Goal: Information Seeking & Learning: Learn about a topic

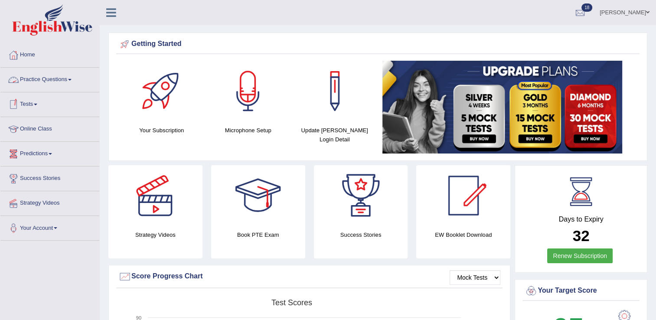
click at [58, 83] on link "Practice Questions" at bounding box center [49, 79] width 99 height 22
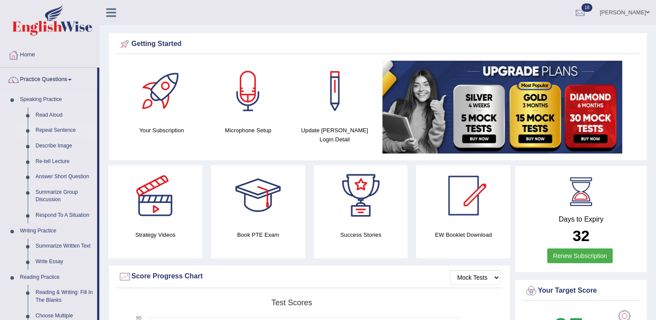
click at [57, 132] on link "Repeat Sentence" at bounding box center [64, 131] width 65 height 16
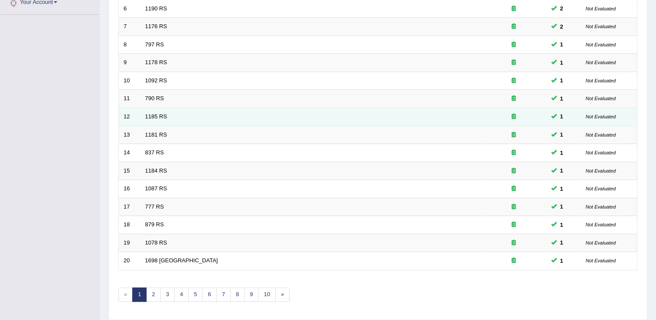
scroll to position [251, 0]
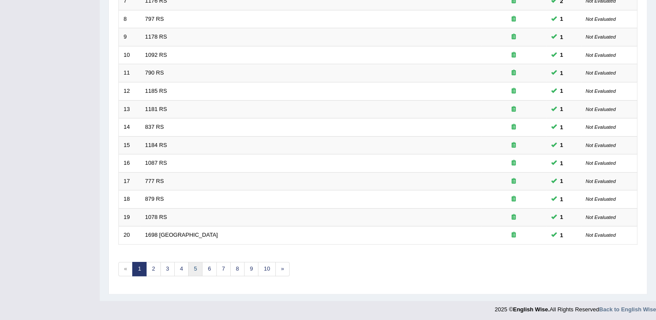
click at [196, 264] on link "5" at bounding box center [195, 269] width 14 height 14
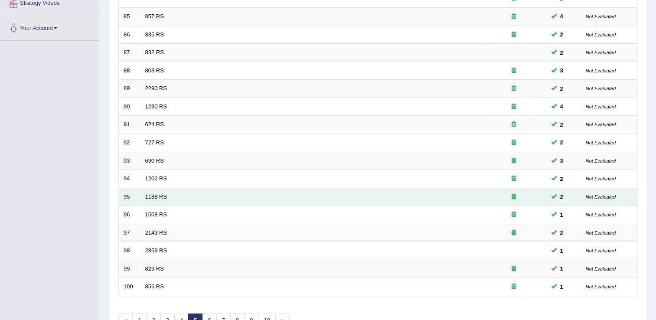
scroll to position [217, 0]
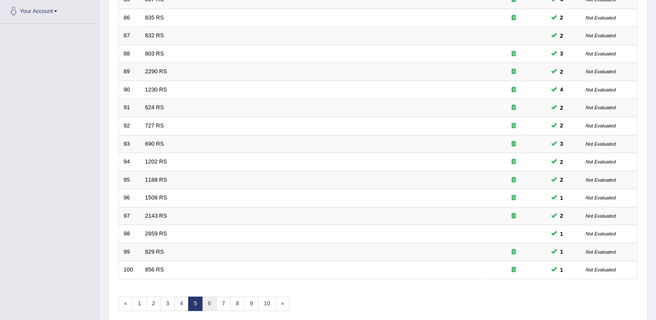
click at [205, 303] on link "6" at bounding box center [209, 304] width 14 height 14
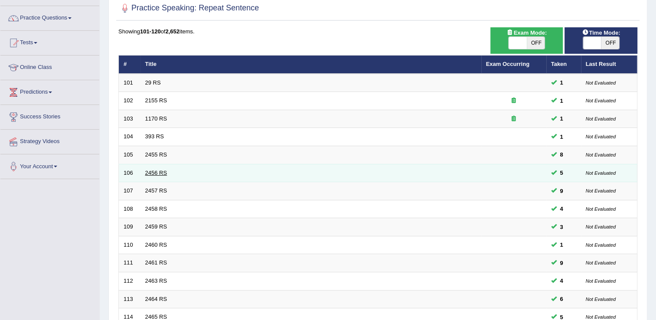
scroll to position [251, 0]
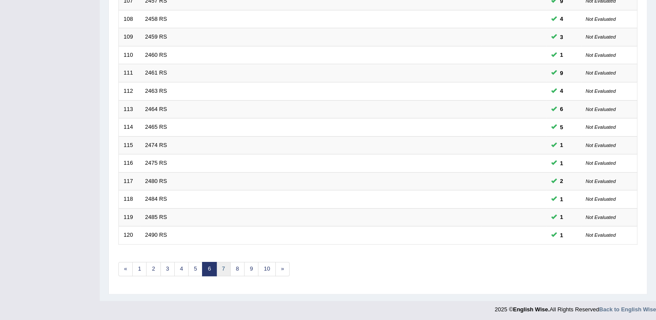
click at [225, 265] on link "7" at bounding box center [223, 269] width 14 height 14
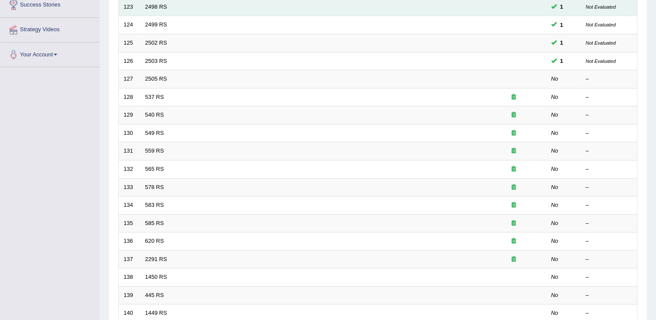
scroll to position [87, 0]
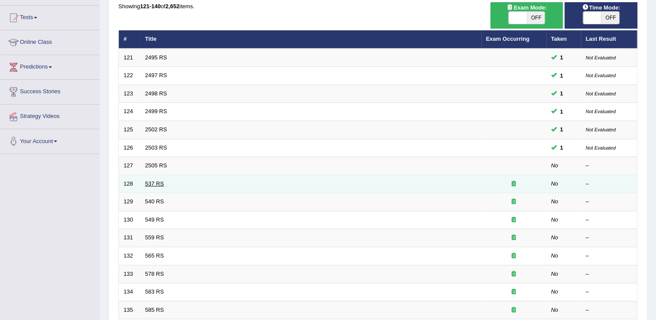
click at [158, 184] on link "537 RS" at bounding box center [154, 183] width 19 height 7
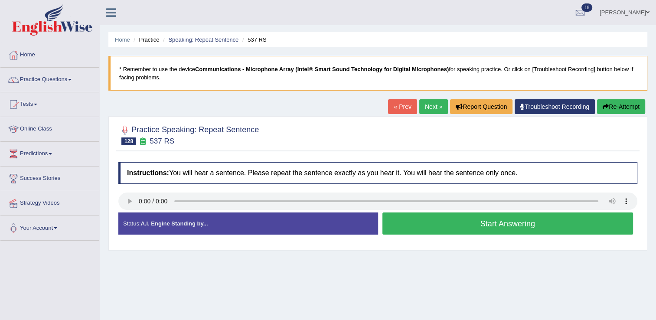
click at [409, 224] on button "Start Answering" at bounding box center [507, 223] width 251 height 22
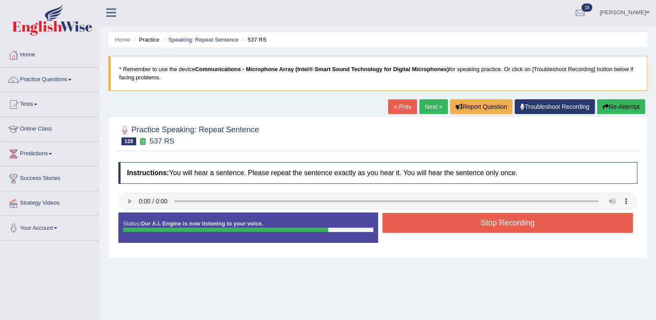
click at [481, 229] on button "Stop Recording" at bounding box center [507, 223] width 251 height 20
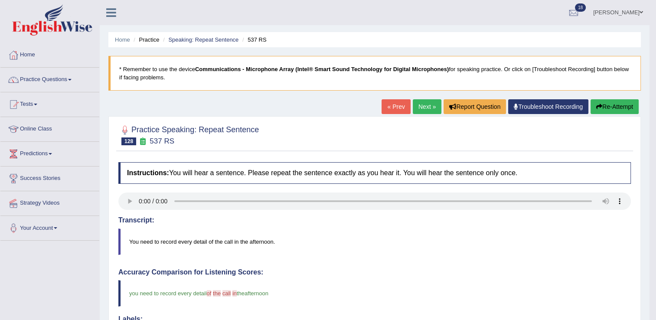
click at [427, 110] on link "Next »" at bounding box center [427, 106] width 29 height 15
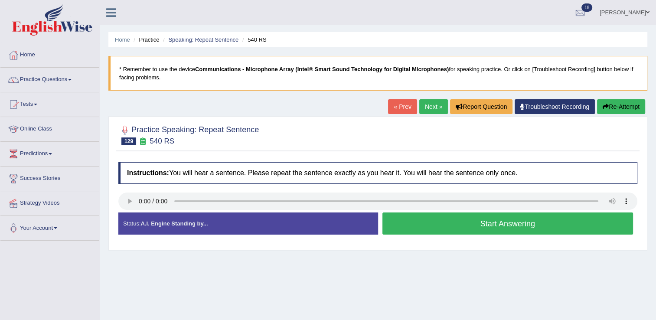
click at [406, 222] on button "Start Answering" at bounding box center [507, 223] width 251 height 22
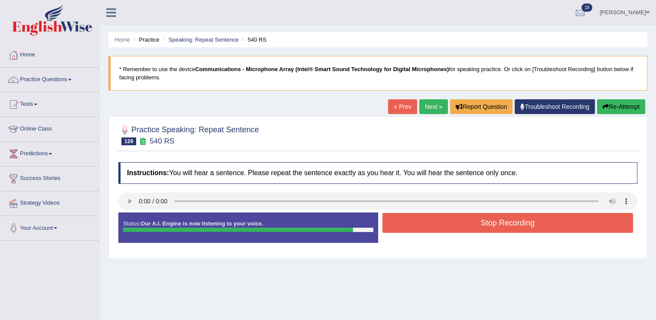
click at [537, 221] on button "Stop Recording" at bounding box center [507, 223] width 251 height 20
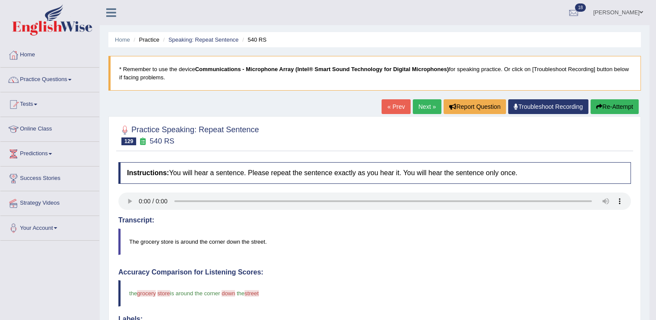
click at [602, 107] on button "Re-Attempt" at bounding box center [615, 106] width 48 height 15
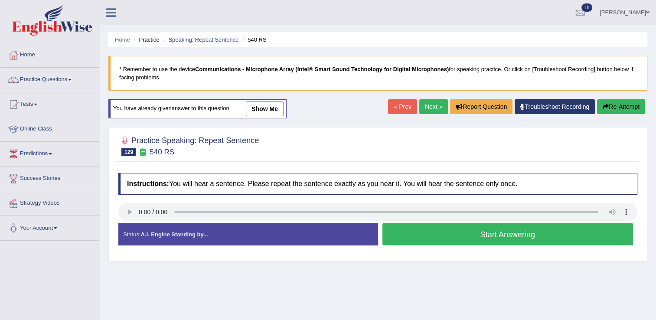
click at [446, 227] on button "Start Answering" at bounding box center [507, 234] width 251 height 22
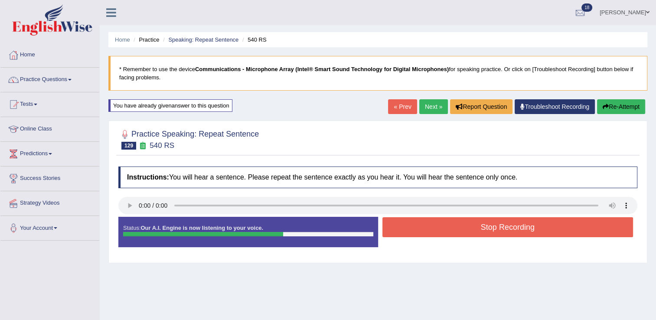
click at [490, 222] on button "Stop Recording" at bounding box center [507, 227] width 251 height 20
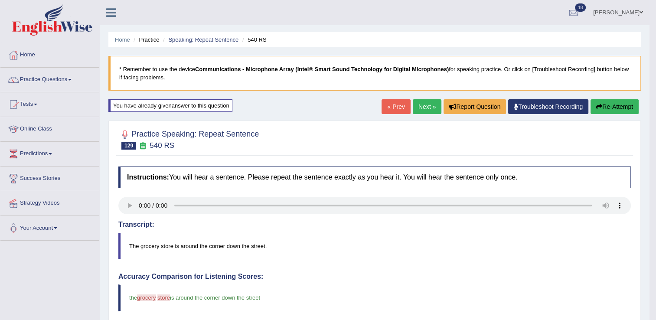
click at [421, 100] on link "Next »" at bounding box center [427, 106] width 29 height 15
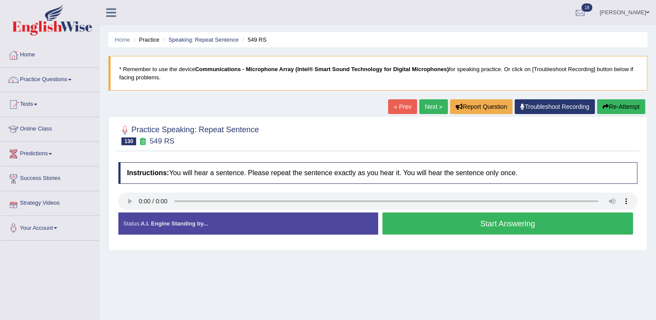
click at [473, 226] on button "Start Answering" at bounding box center [507, 223] width 251 height 22
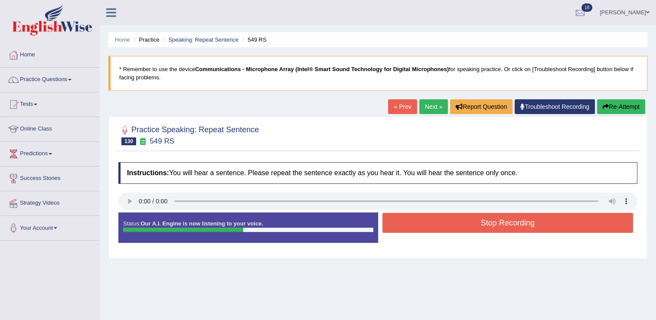
click at [492, 216] on button "Stop Recording" at bounding box center [507, 223] width 251 height 20
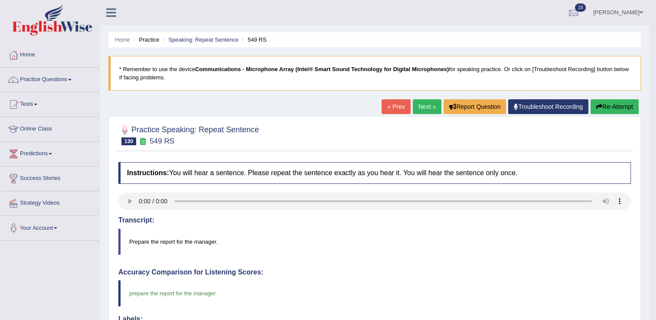
click at [427, 108] on link "Next »" at bounding box center [427, 106] width 29 height 15
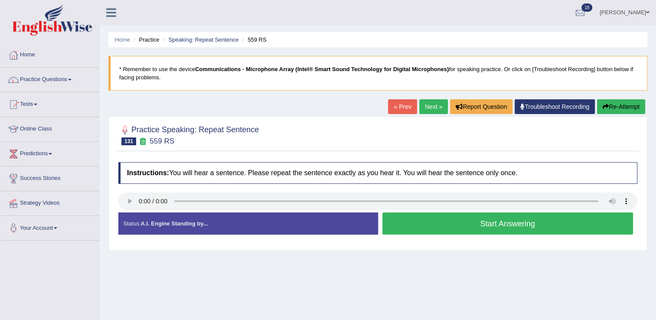
click at [392, 218] on button "Start Answering" at bounding box center [507, 223] width 251 height 22
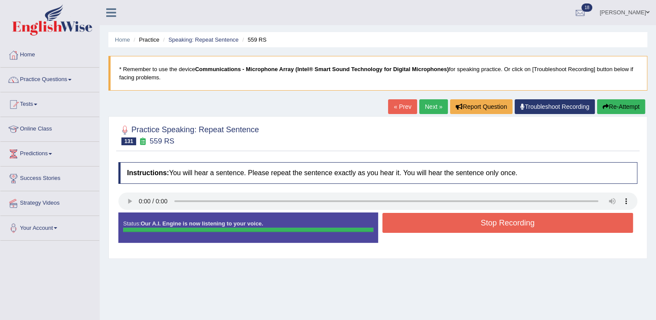
click at [480, 222] on button "Stop Recording" at bounding box center [507, 223] width 251 height 20
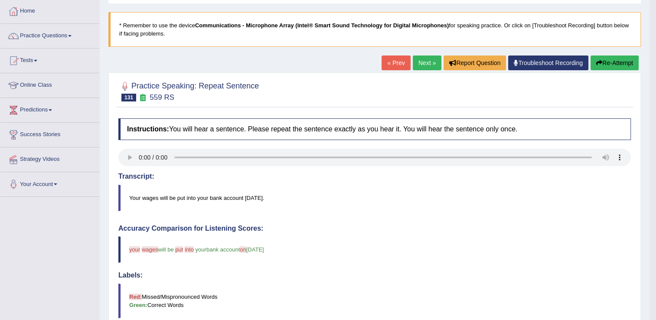
scroll to position [43, 0]
click at [425, 62] on link "Next »" at bounding box center [427, 63] width 29 height 15
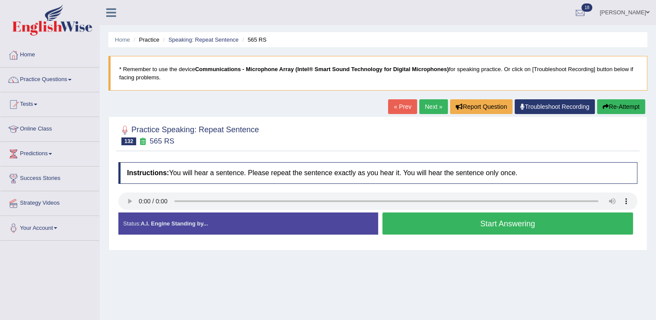
click at [398, 228] on button "Start Answering" at bounding box center [507, 223] width 251 height 22
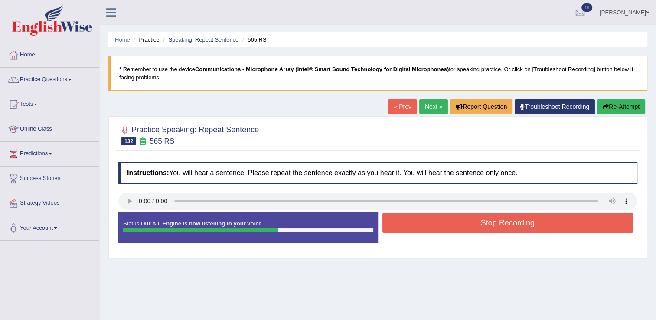
click at [435, 232] on button "Stop Recording" at bounding box center [507, 223] width 251 height 20
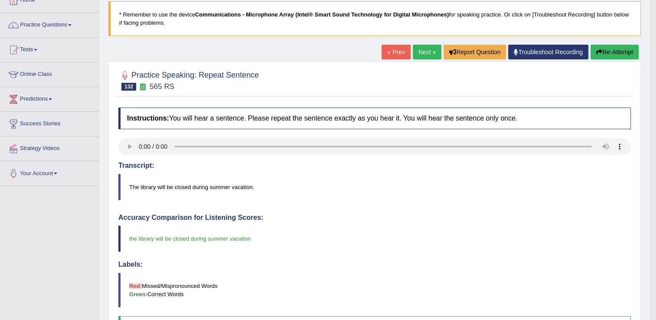
scroll to position [43, 0]
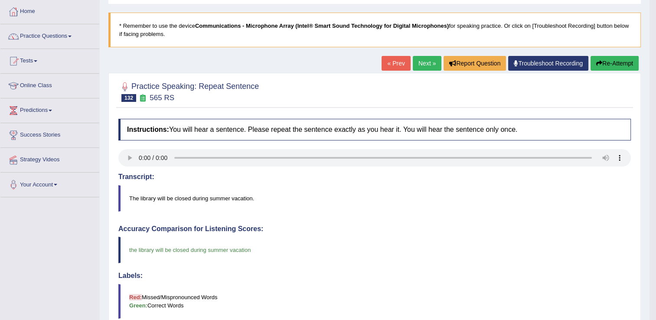
click at [414, 67] on link "Next »" at bounding box center [427, 63] width 29 height 15
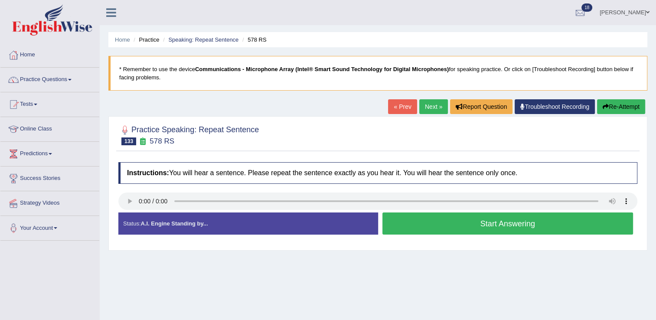
click at [475, 226] on button "Start Answering" at bounding box center [507, 223] width 251 height 22
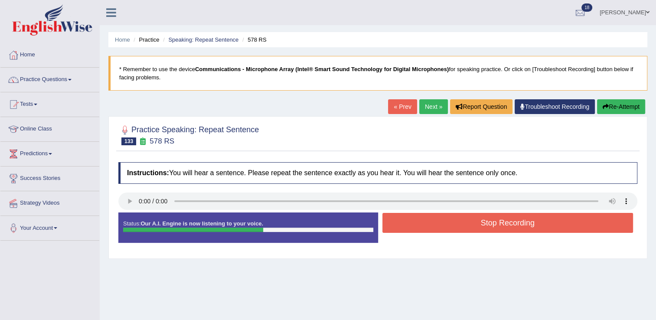
click at [520, 216] on button "Stop Recording" at bounding box center [507, 223] width 251 height 20
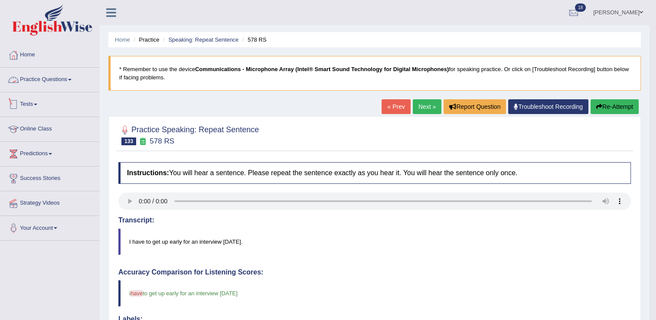
click at [47, 77] on link "Practice Questions" at bounding box center [49, 79] width 99 height 22
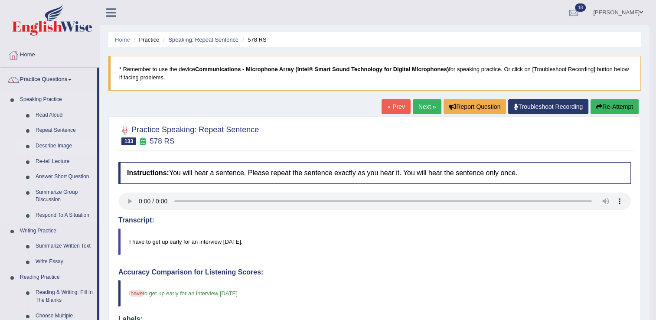
click at [54, 143] on link "Describe Image" at bounding box center [64, 146] width 65 height 16
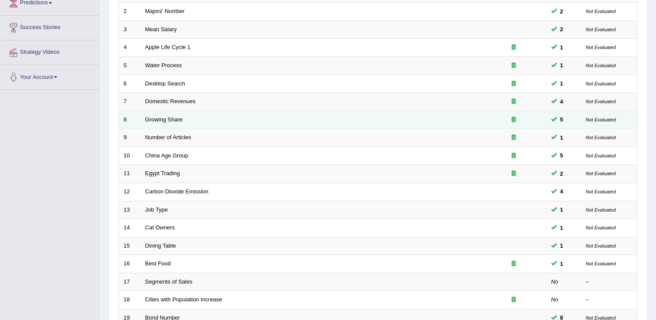
scroll to position [251, 0]
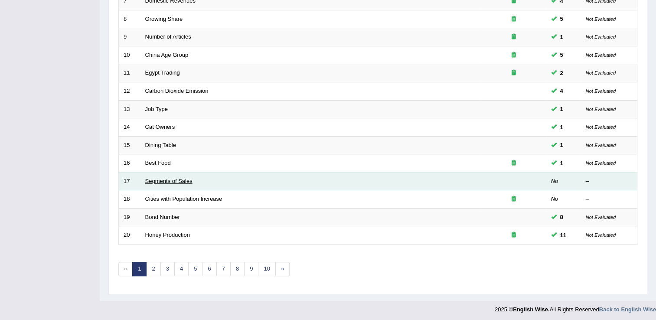
click at [182, 180] on link "Segments of Sales" at bounding box center [168, 181] width 47 height 7
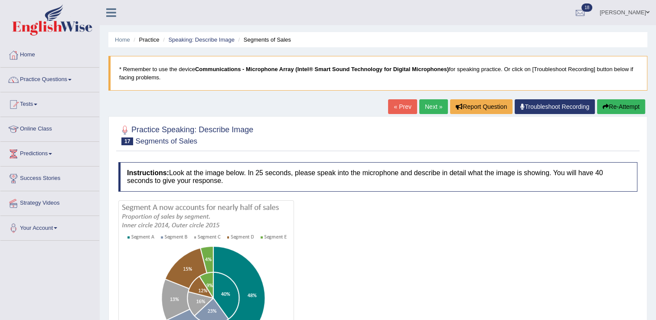
scroll to position [87, 0]
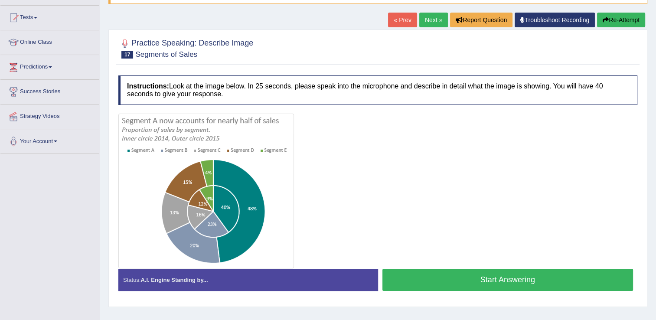
click at [488, 283] on button "Start Answering" at bounding box center [507, 280] width 251 height 22
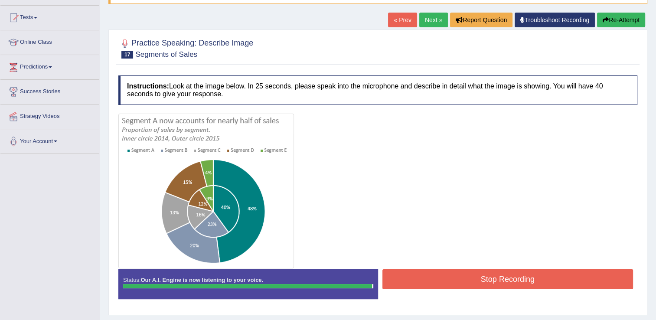
click at [450, 285] on button "Stop Recording" at bounding box center [507, 279] width 251 height 20
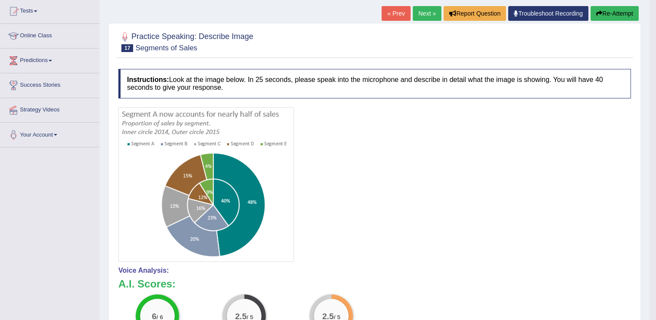
scroll to position [0, 0]
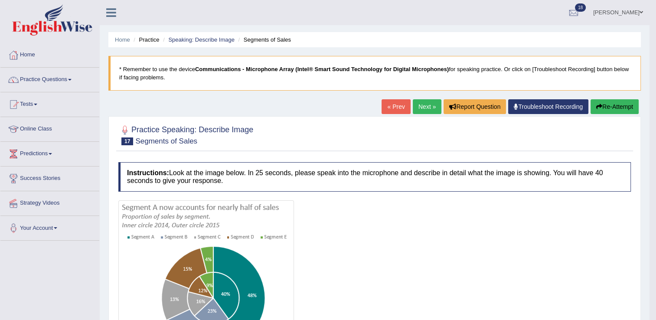
click at [596, 108] on icon "button" at bounding box center [599, 107] width 6 height 6
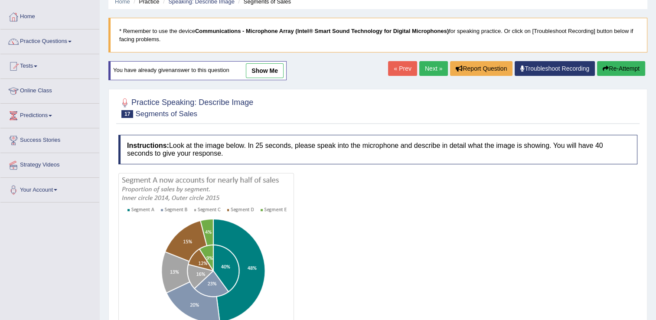
scroll to position [87, 0]
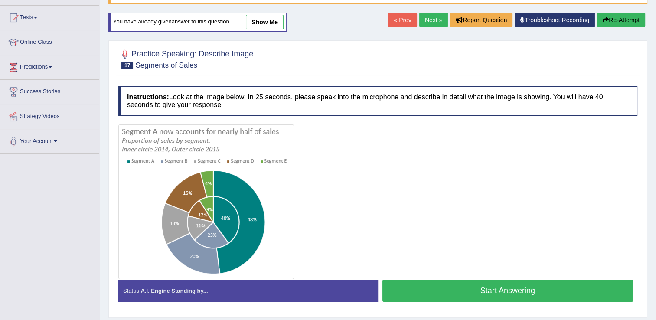
click at [425, 291] on button "Start Answering" at bounding box center [507, 291] width 251 height 22
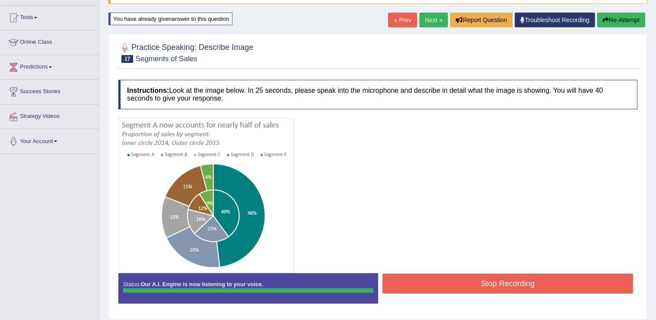
click at [443, 277] on button "Stop Recording" at bounding box center [507, 284] width 251 height 20
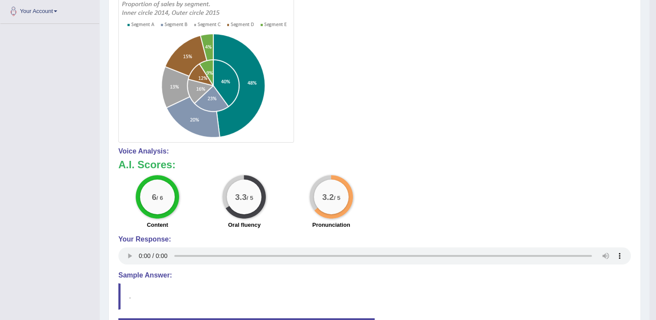
scroll to position [43, 0]
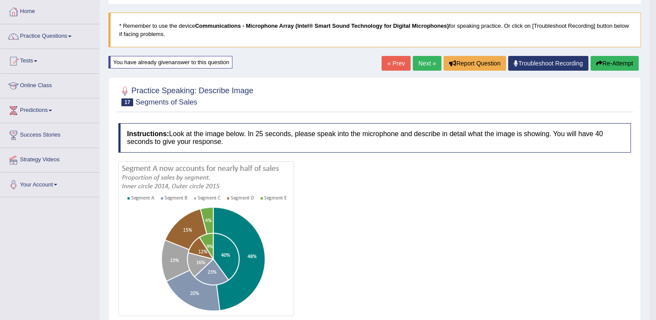
click at [425, 62] on link "Next »" at bounding box center [427, 63] width 29 height 15
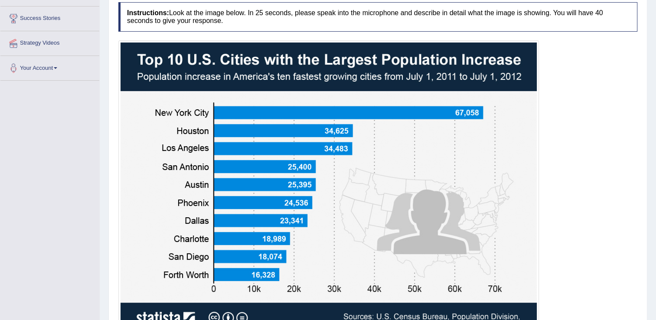
scroll to position [203, 0]
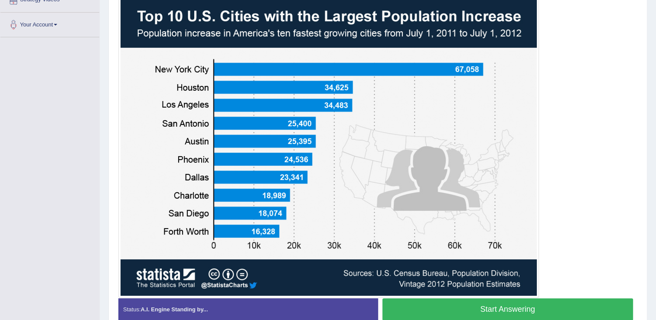
click at [501, 300] on button "Start Answering" at bounding box center [507, 309] width 251 height 22
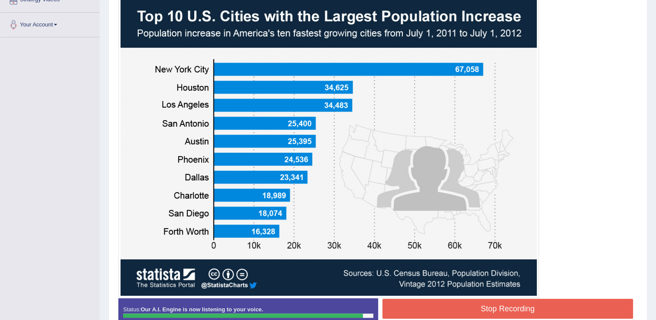
click at [453, 303] on button "Stop Recording" at bounding box center [507, 309] width 251 height 20
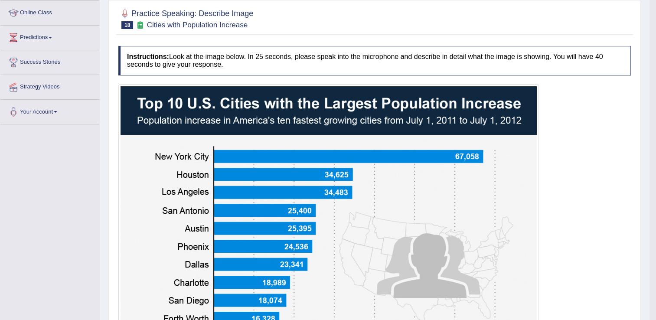
scroll to position [30, 0]
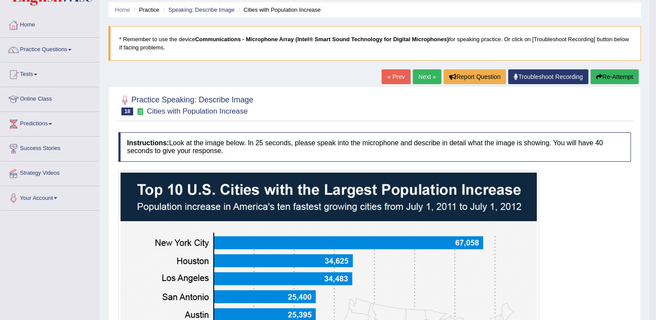
click at [418, 83] on link "Next »" at bounding box center [427, 76] width 29 height 15
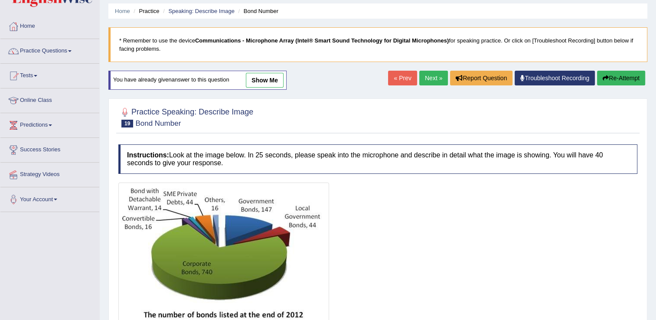
scroll to position [87, 0]
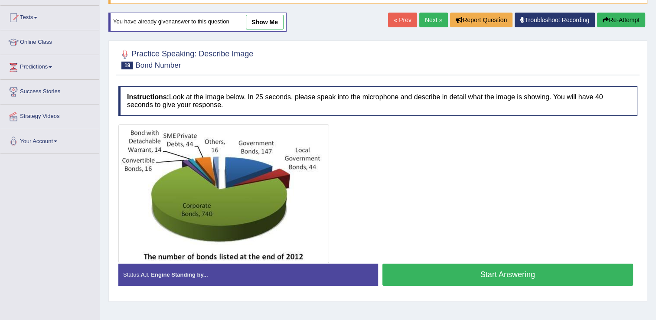
click at [487, 274] on button "Start Answering" at bounding box center [507, 275] width 251 height 22
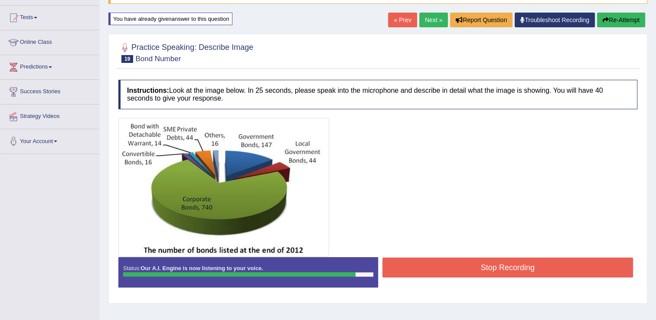
click at [463, 272] on button "Stop Recording" at bounding box center [507, 268] width 251 height 20
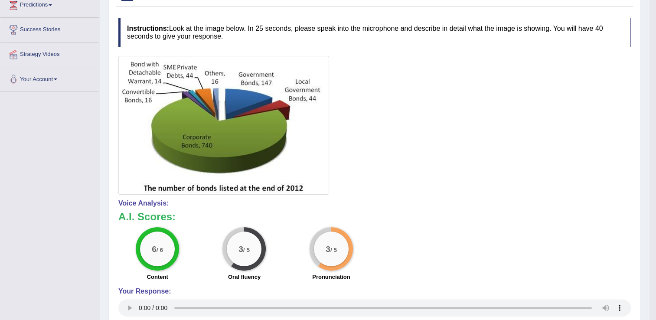
scroll to position [0, 0]
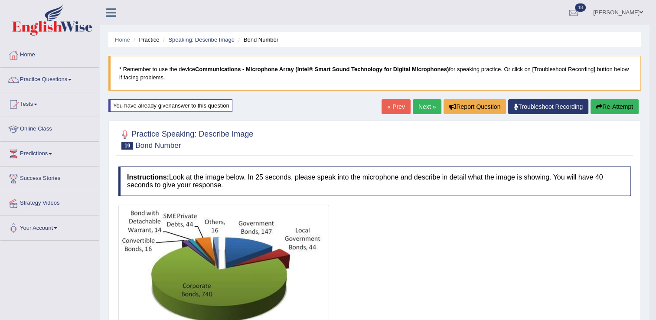
click at [427, 101] on link "Next »" at bounding box center [427, 106] width 29 height 15
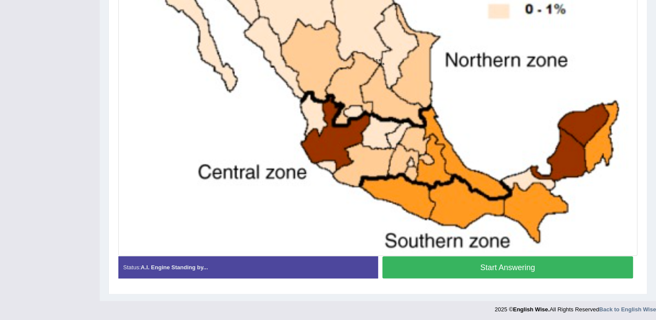
click at [533, 270] on button "Start Answering" at bounding box center [507, 267] width 251 height 22
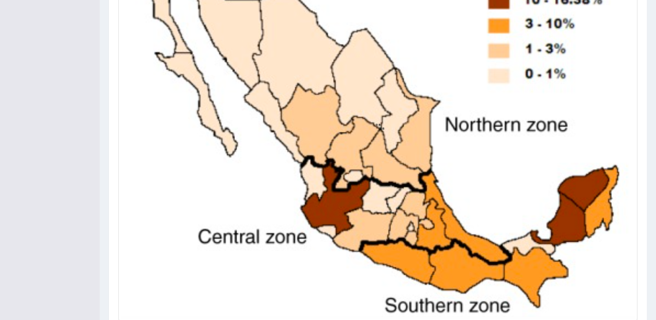
scroll to position [297, 0]
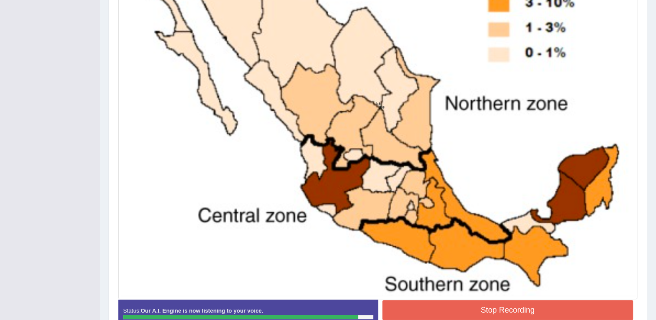
click at [493, 308] on button "Stop Recording" at bounding box center [507, 310] width 251 height 20
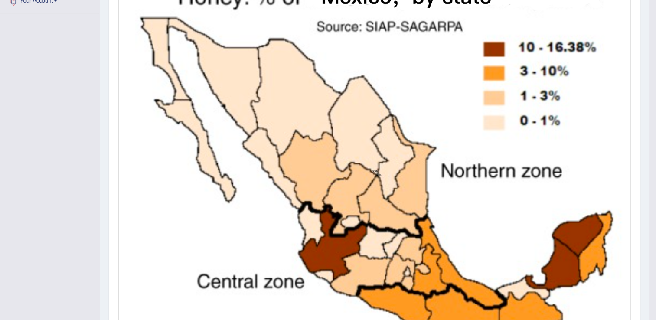
scroll to position [94, 0]
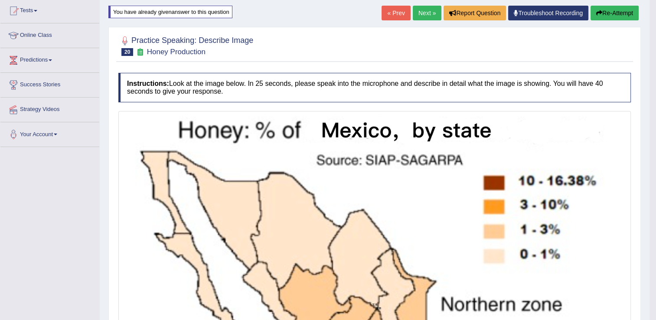
click at [431, 7] on link "Next »" at bounding box center [427, 13] width 29 height 15
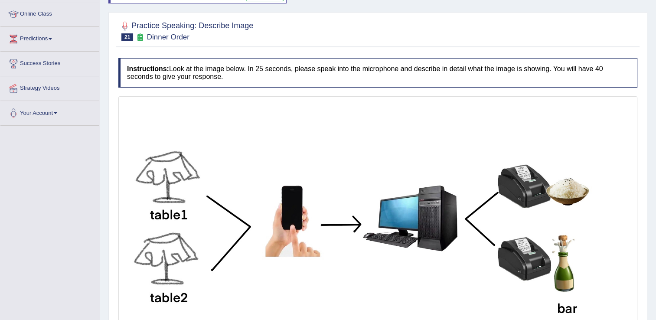
scroll to position [130, 0]
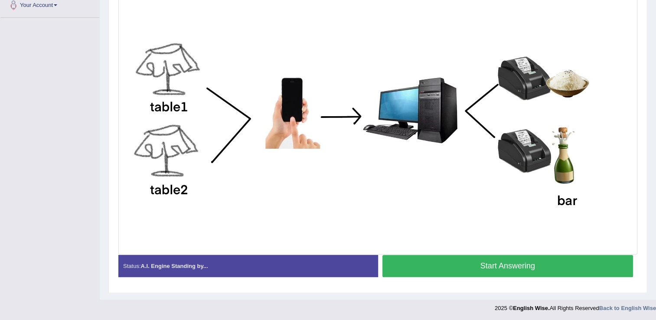
click at [538, 268] on button "Start Answering" at bounding box center [507, 266] width 251 height 22
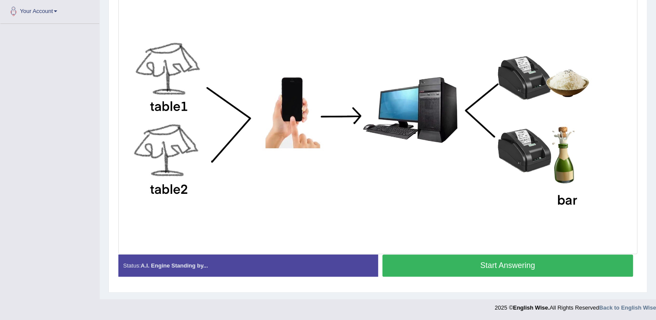
scroll to position [223, 0]
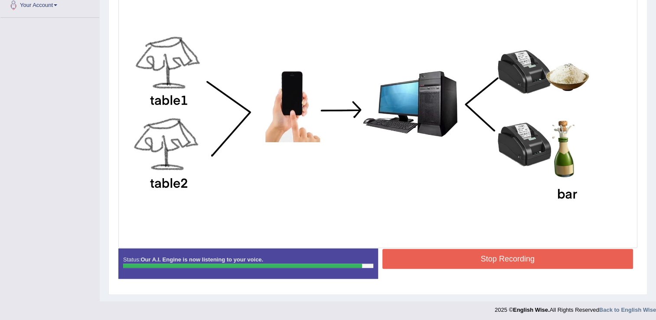
click at [454, 264] on button "Stop Recording" at bounding box center [507, 259] width 251 height 20
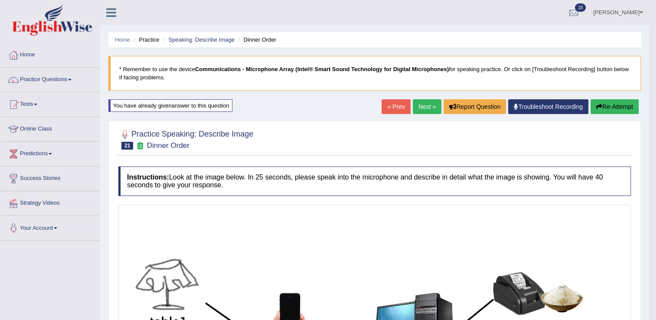
scroll to position [0, 0]
click at [424, 109] on link "Next »" at bounding box center [427, 106] width 29 height 15
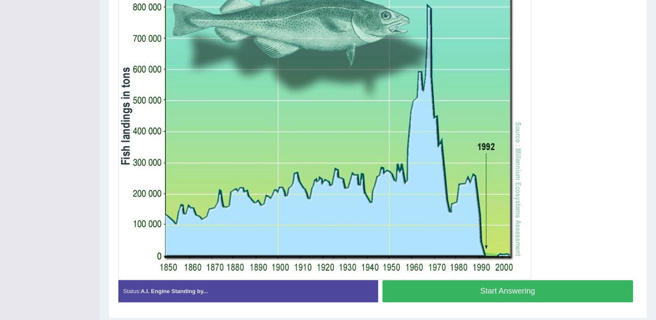
scroll to position [260, 0]
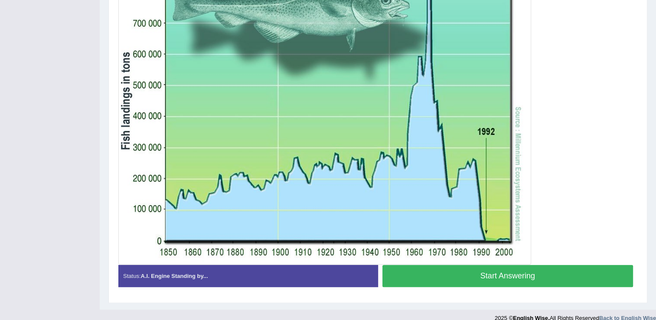
click at [527, 279] on button "Start Answering" at bounding box center [507, 276] width 251 height 22
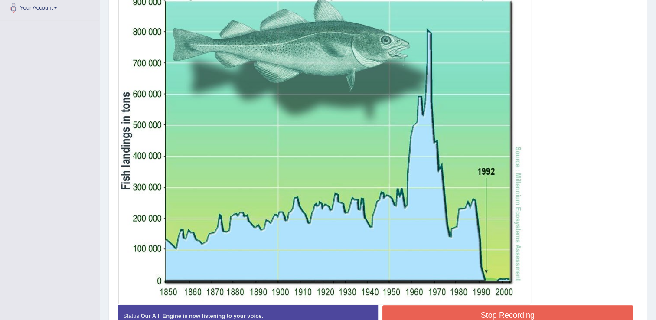
scroll to position [235, 0]
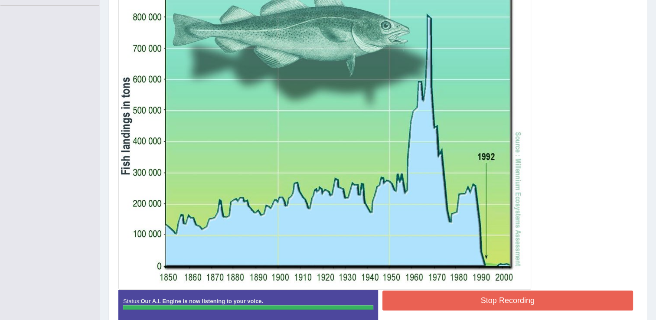
click at [491, 293] on button "Stop Recording" at bounding box center [507, 300] width 251 height 20
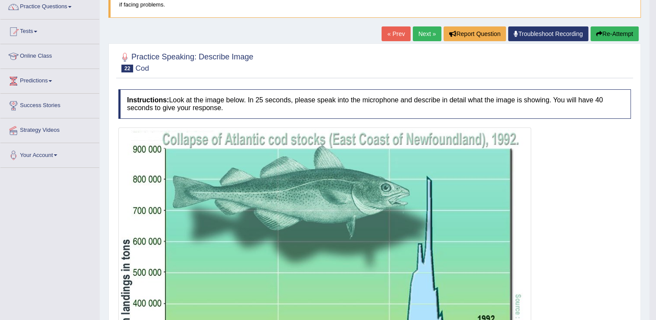
scroll to position [69, 0]
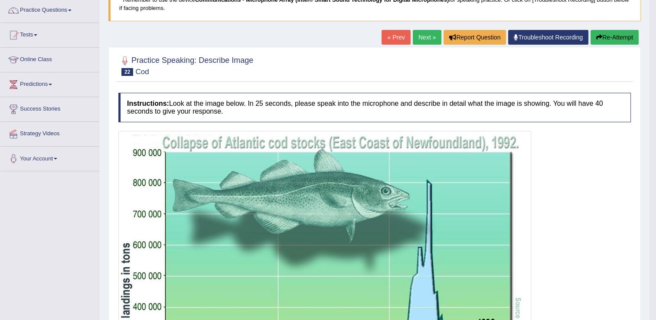
click at [422, 33] on link "Next »" at bounding box center [427, 37] width 29 height 15
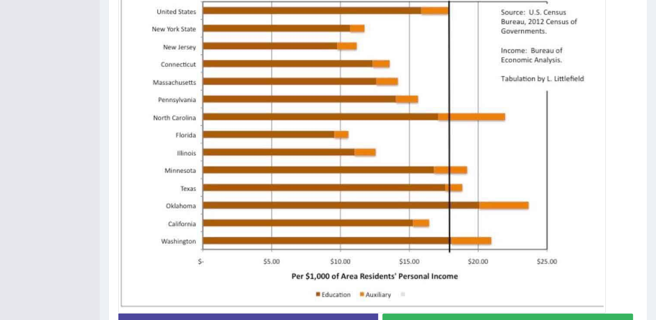
scroll to position [260, 0]
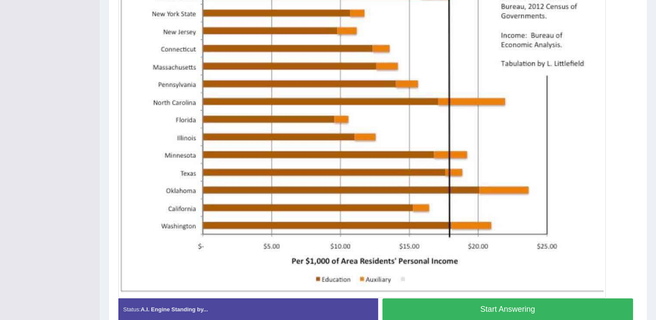
click at [539, 303] on button "Start Answering" at bounding box center [507, 309] width 251 height 22
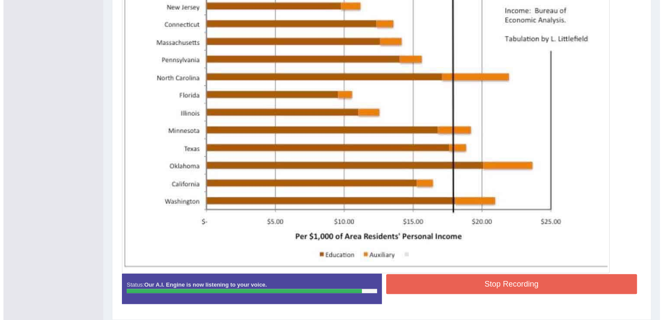
scroll to position [297, 0]
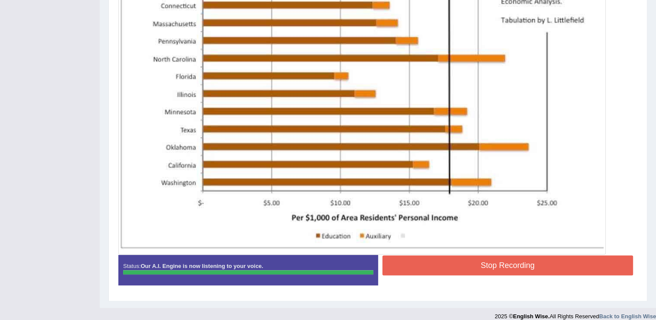
click at [408, 258] on button "Stop Recording" at bounding box center [507, 265] width 251 height 20
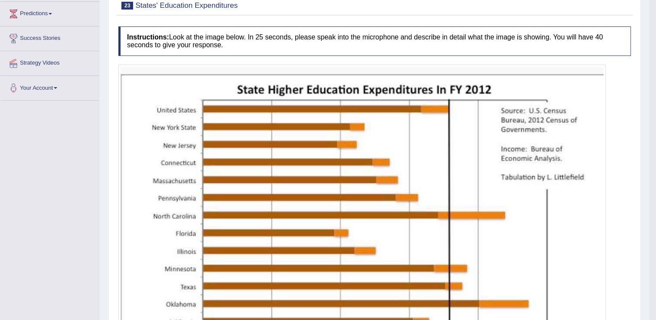
scroll to position [53, 0]
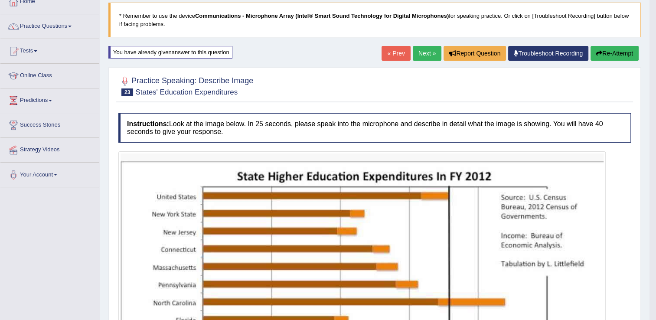
click at [430, 55] on link "Next »" at bounding box center [427, 53] width 29 height 15
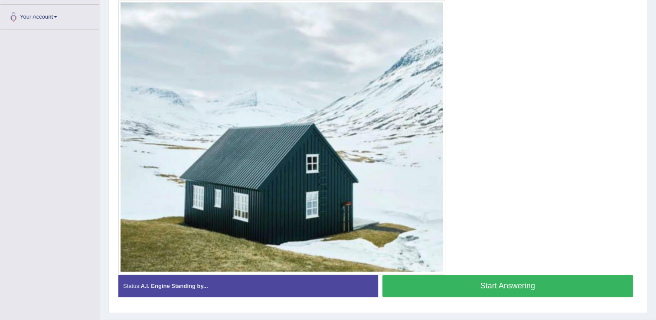
scroll to position [217, 0]
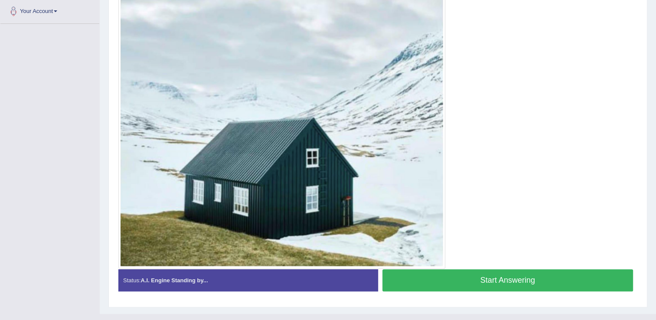
click at [478, 284] on button "Start Answering" at bounding box center [507, 280] width 251 height 22
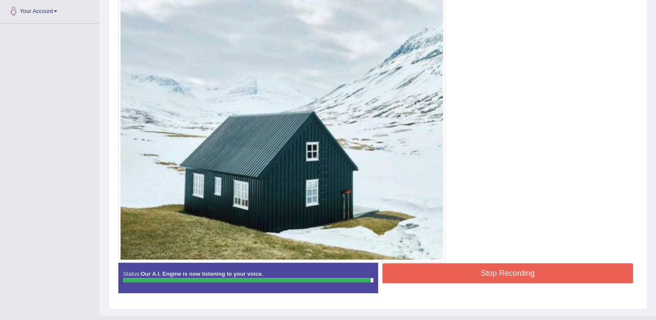
click at [435, 266] on button "Stop Recording" at bounding box center [507, 273] width 251 height 20
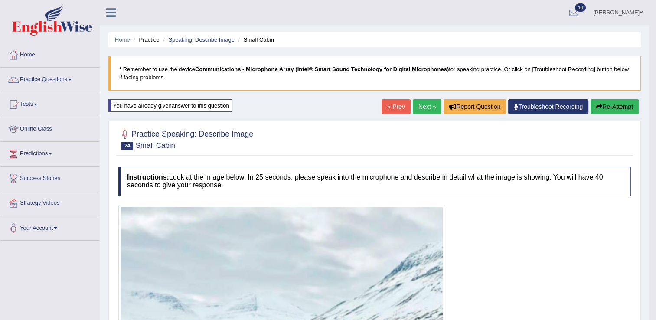
scroll to position [0, 0]
click at [428, 110] on link "Next »" at bounding box center [427, 106] width 29 height 15
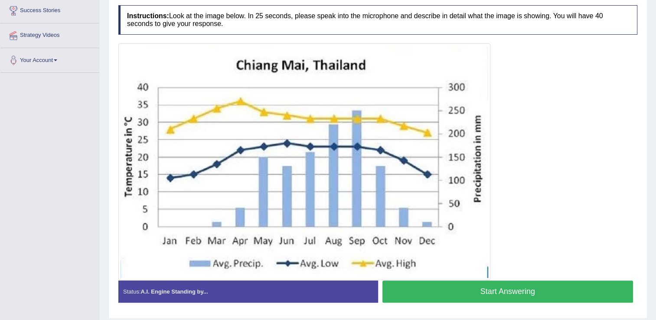
scroll to position [173, 0]
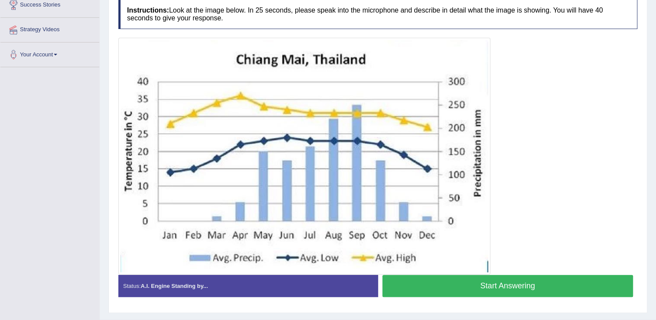
click at [521, 293] on button "Start Answering" at bounding box center [507, 286] width 251 height 22
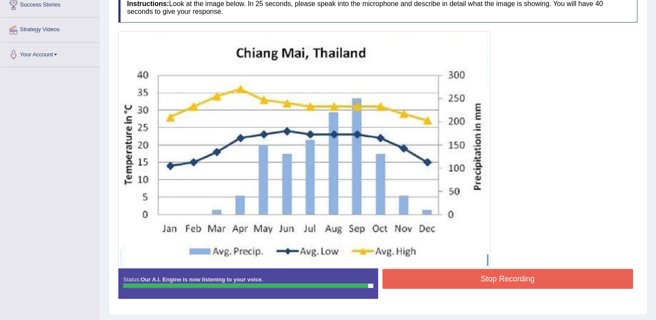
click at [458, 277] on button "Stop Recording" at bounding box center [507, 279] width 251 height 20
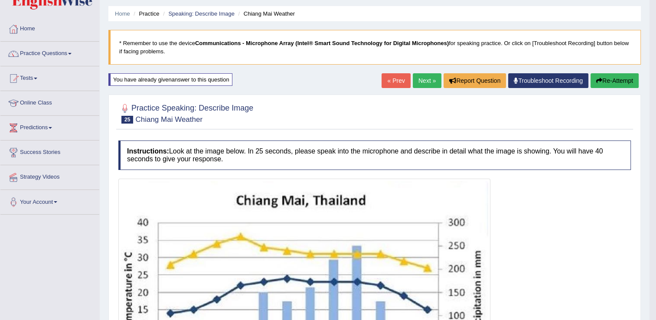
scroll to position [0, 0]
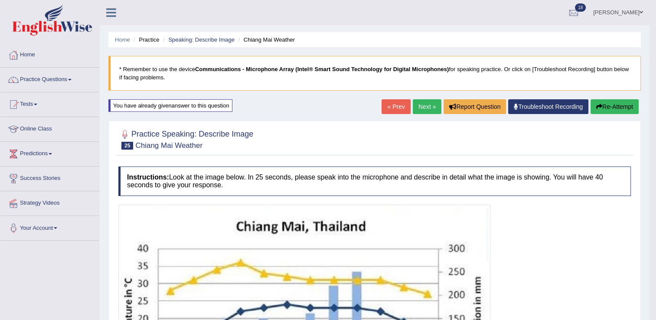
click at [431, 108] on link "Next »" at bounding box center [427, 106] width 29 height 15
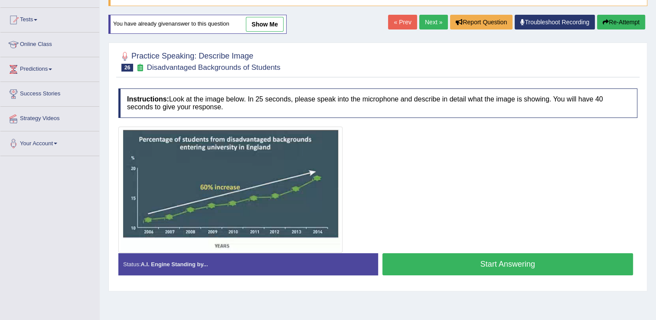
scroll to position [87, 0]
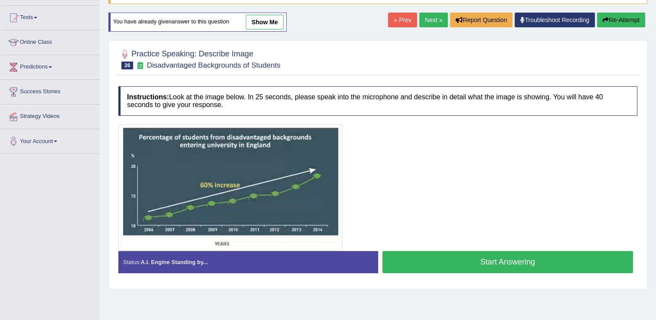
click at [501, 263] on button "Start Answering" at bounding box center [507, 262] width 251 height 22
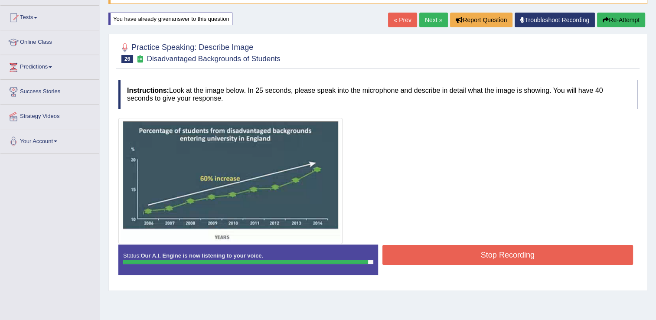
click at [416, 254] on button "Stop Recording" at bounding box center [507, 255] width 251 height 20
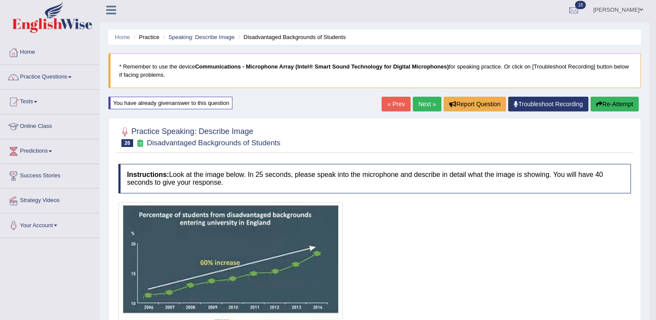
scroll to position [0, 0]
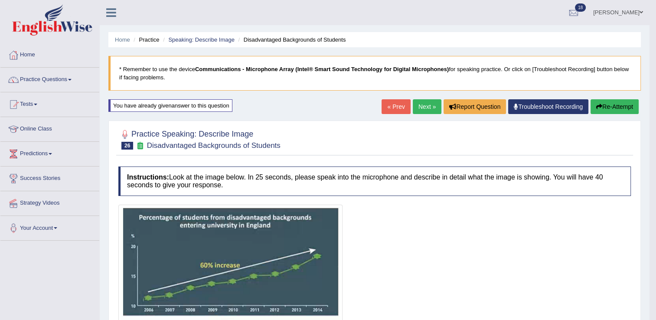
click at [420, 107] on link "Next »" at bounding box center [427, 106] width 29 height 15
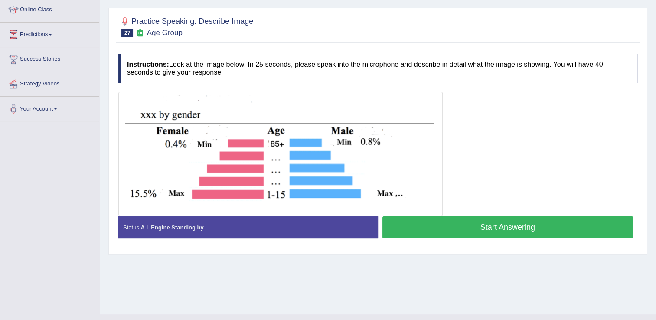
scroll to position [130, 0]
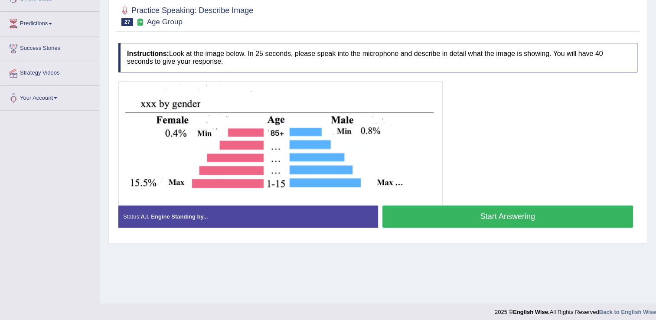
click at [446, 212] on button "Start Answering" at bounding box center [507, 217] width 251 height 22
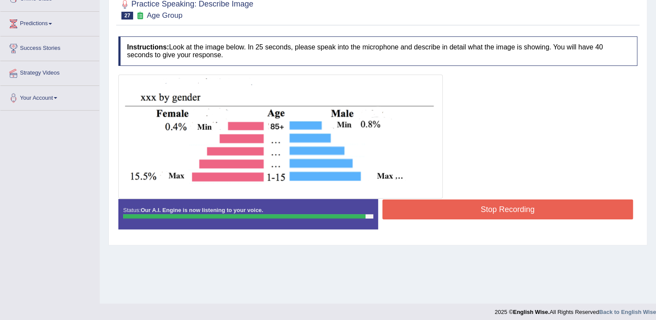
click at [437, 214] on button "Stop Recording" at bounding box center [507, 209] width 251 height 20
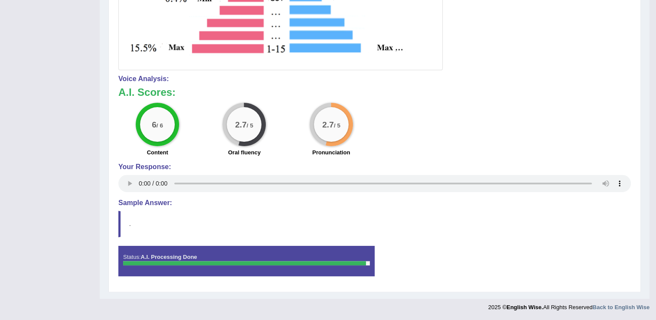
scroll to position [0, 0]
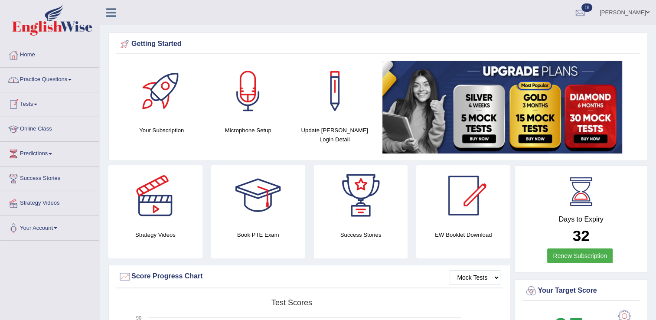
click at [41, 84] on link "Practice Questions" at bounding box center [49, 79] width 99 height 22
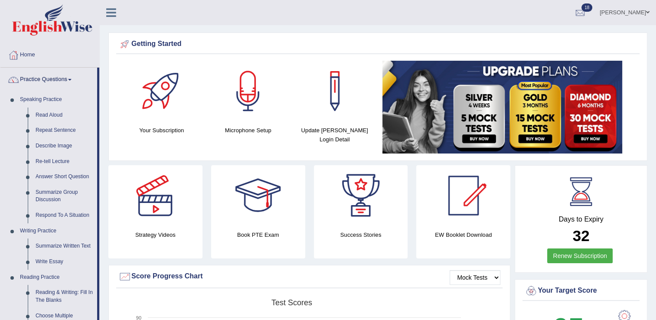
click at [35, 75] on link "Practice Questions" at bounding box center [48, 79] width 97 height 22
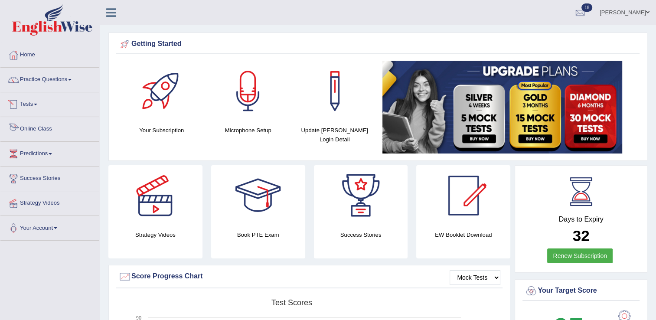
click at [37, 105] on span at bounding box center [35, 105] width 3 height 2
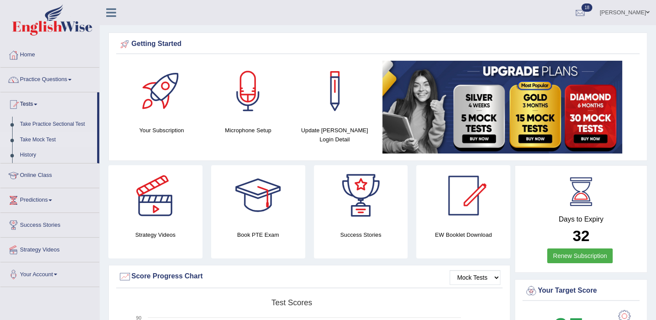
click at [39, 135] on link "Take Mock Test" at bounding box center [56, 140] width 81 height 16
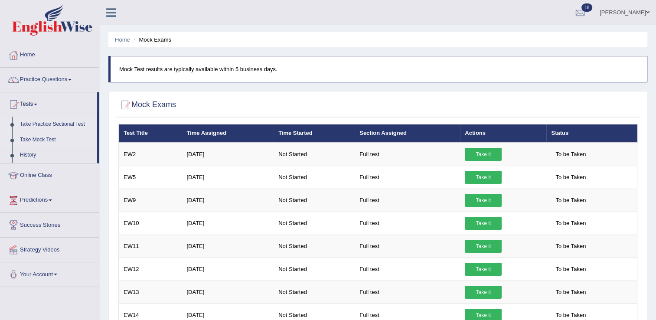
click at [46, 124] on link "Take Practice Sectional Test" at bounding box center [56, 125] width 81 height 16
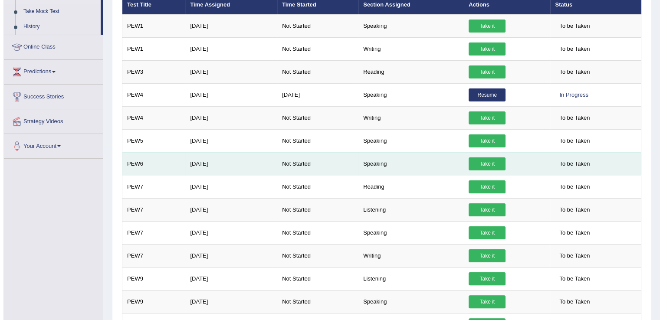
scroll to position [130, 0]
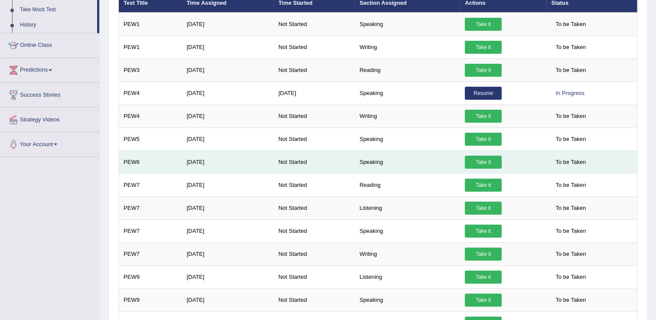
click at [472, 163] on link "Take it" at bounding box center [483, 162] width 37 height 13
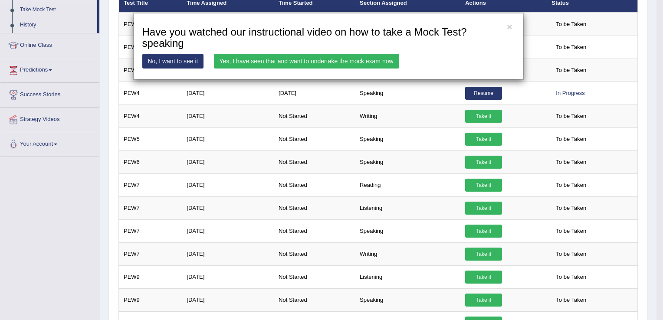
click at [296, 65] on link "Yes, I have seen that and want to undertake the mock exam now" at bounding box center [306, 61] width 185 height 15
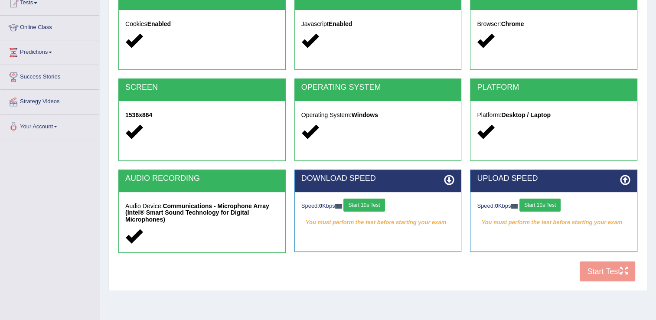
scroll to position [135, 0]
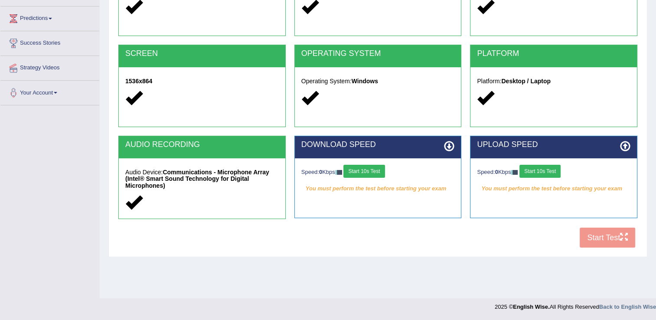
click at [353, 171] on button "Start 10s Test" at bounding box center [363, 171] width 41 height 13
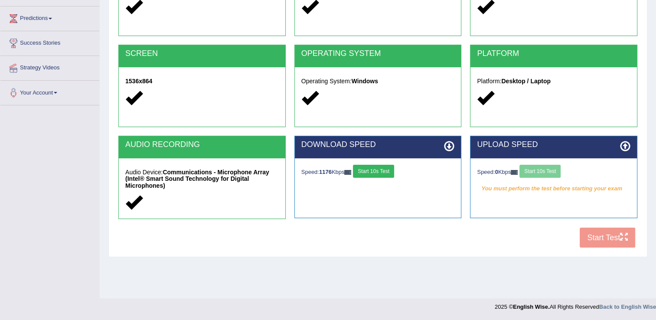
click at [379, 175] on button "Start 10s Test" at bounding box center [373, 171] width 41 height 13
click at [543, 173] on button "Start 10s Test" at bounding box center [539, 171] width 41 height 13
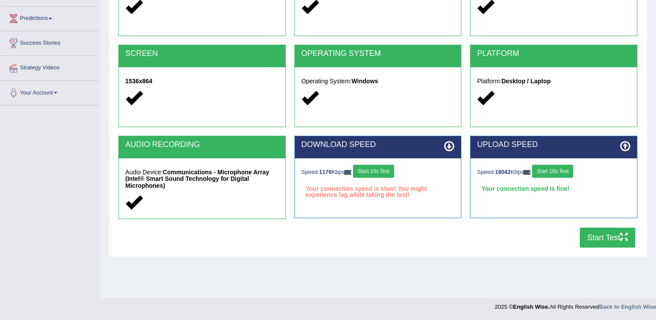
click at [363, 173] on button "Start 10s Test" at bounding box center [373, 171] width 41 height 13
click at [593, 239] on button "Start Test" at bounding box center [607, 238] width 55 height 20
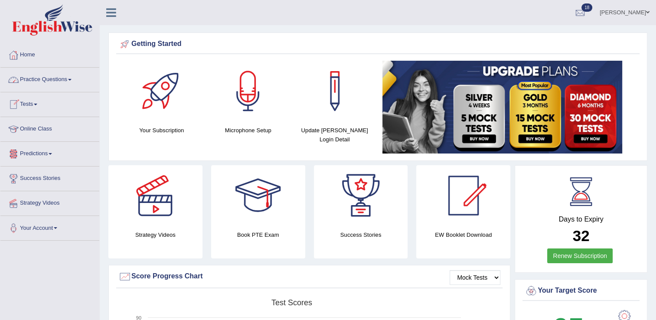
click at [48, 83] on link "Practice Questions" at bounding box center [49, 79] width 99 height 22
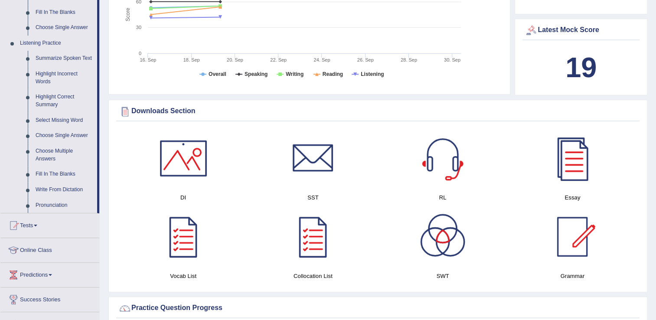
scroll to position [347, 0]
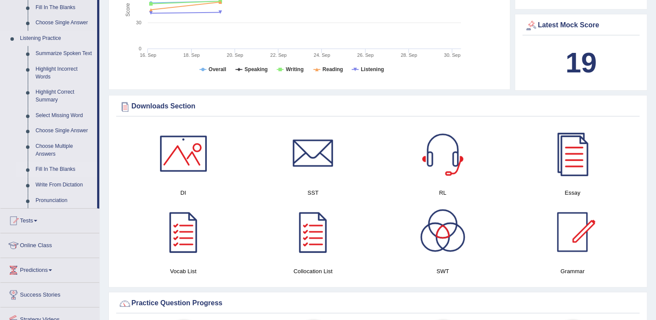
click at [61, 168] on link "Fill In The Blanks" at bounding box center [64, 170] width 65 height 16
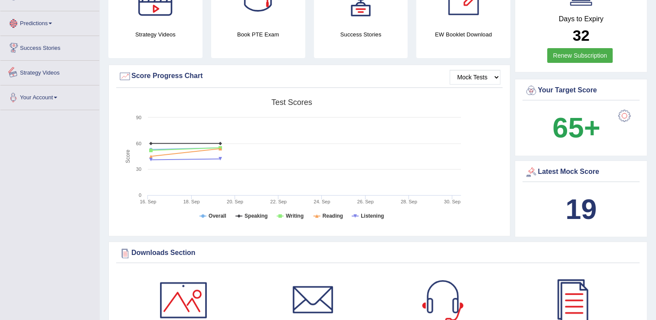
scroll to position [297, 0]
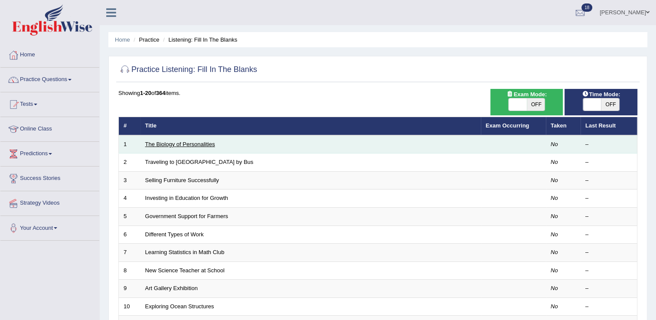
click at [165, 145] on link "The Biology of Personalities" at bounding box center [180, 144] width 70 height 7
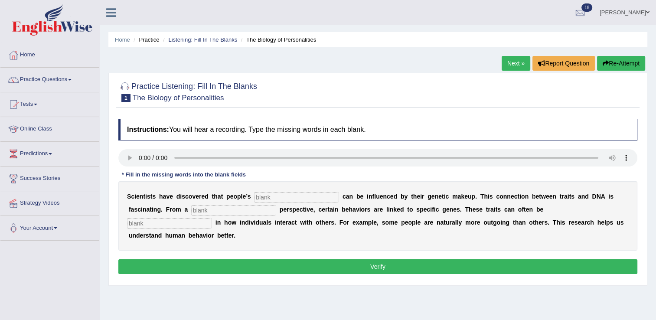
click at [265, 199] on input "text" at bounding box center [296, 197] width 85 height 10
type input "personality"
click at [191, 209] on input "text" at bounding box center [233, 210] width 85 height 10
type input "biology"
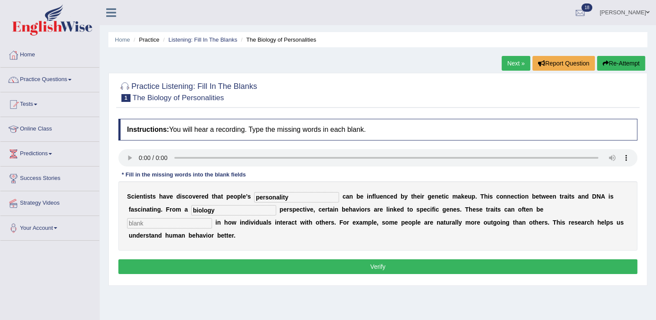
click at [212, 218] on input "text" at bounding box center [169, 223] width 85 height 10
type input "visible"
click at [418, 259] on button "Verify" at bounding box center [377, 266] width 519 height 15
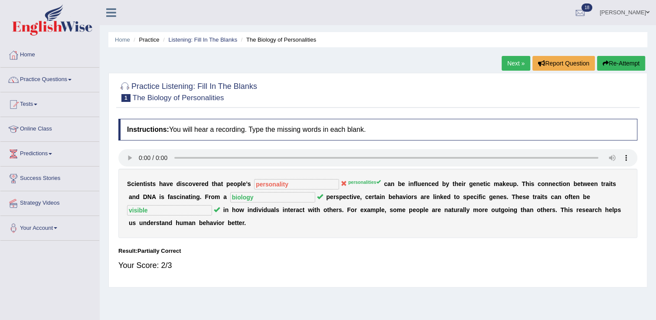
click at [525, 59] on link "Next »" at bounding box center [516, 63] width 29 height 15
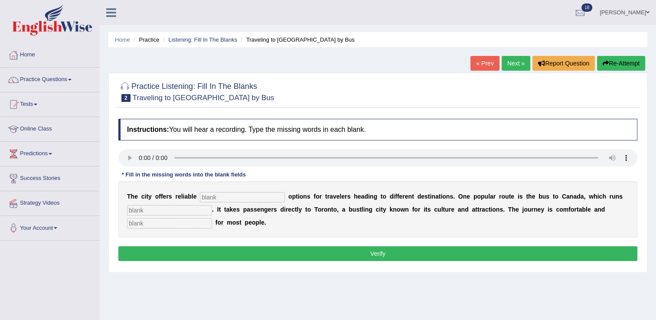
click at [208, 199] on input "text" at bounding box center [242, 197] width 85 height 10
type input "trasport"
click at [141, 209] on input "text" at bounding box center [169, 210] width 85 height 10
type input "daily"
click at [164, 223] on input "text" at bounding box center [169, 223] width 85 height 10
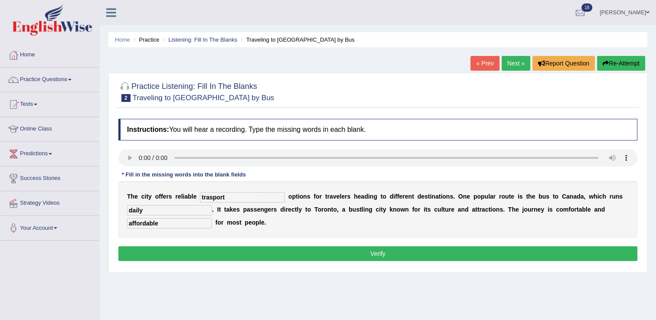
type input "affordable"
click at [224, 199] on input "trasport" at bounding box center [242, 197] width 85 height 10
click at [241, 248] on button "Verify" at bounding box center [377, 253] width 519 height 15
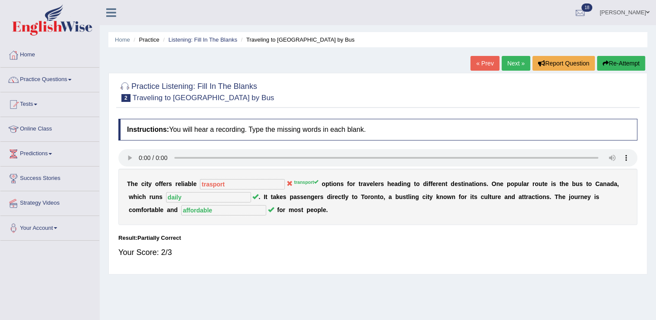
click at [520, 67] on link "Next »" at bounding box center [516, 63] width 29 height 15
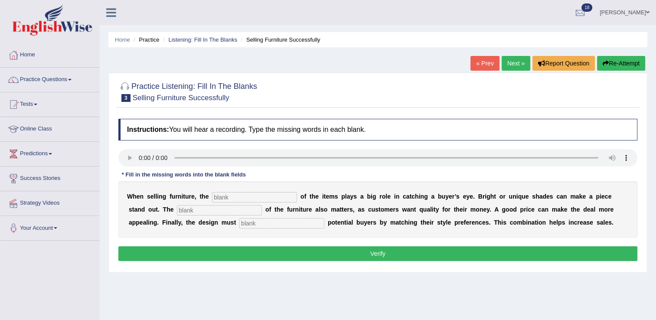
click at [215, 194] on input "text" at bounding box center [254, 197] width 85 height 10
type input "colour"
click at [182, 212] on input "text" at bounding box center [219, 210] width 85 height 10
type input "brighter"
click at [239, 222] on input "text" at bounding box center [281, 223] width 85 height 10
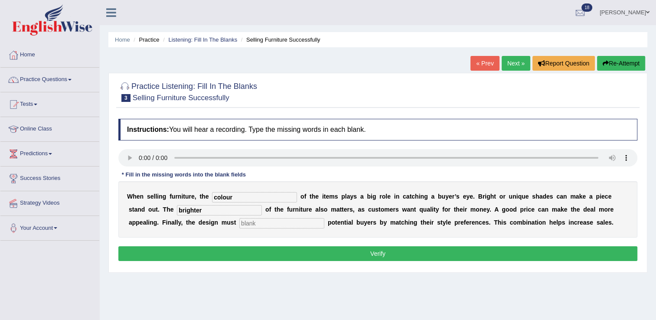
click at [239, 225] on input "text" at bounding box center [281, 223] width 85 height 10
type input "attract"
click at [177, 211] on input "brighter" at bounding box center [219, 210] width 85 height 10
click at [177, 212] on input "brighter" at bounding box center [219, 210] width 85 height 10
click at [339, 250] on button "Verify" at bounding box center [377, 253] width 519 height 15
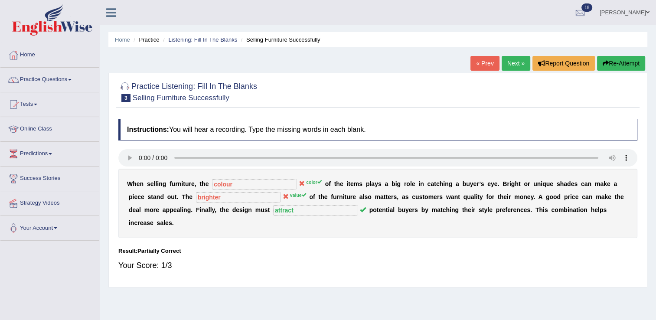
click at [507, 67] on link "Next »" at bounding box center [516, 63] width 29 height 15
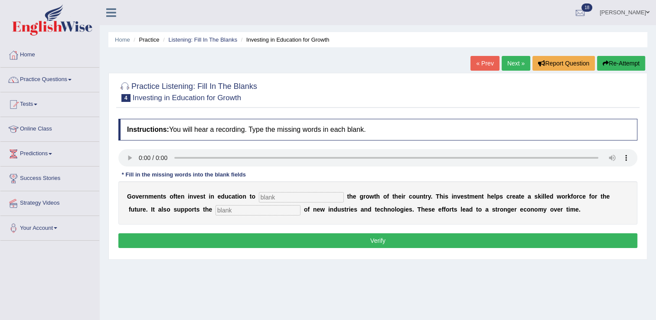
click at [259, 198] on input "text" at bounding box center [301, 197] width 85 height 10
type input "boost"
click at [215, 212] on input "text" at bounding box center [257, 210] width 85 height 10
click at [215, 211] on input "text" at bounding box center [257, 210] width 85 height 10
type input "development"
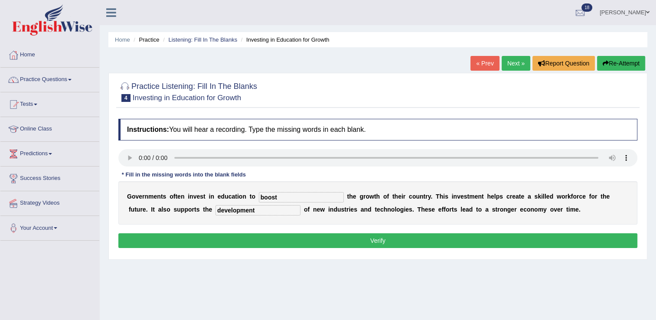
click at [228, 238] on button "Verify" at bounding box center [377, 240] width 519 height 15
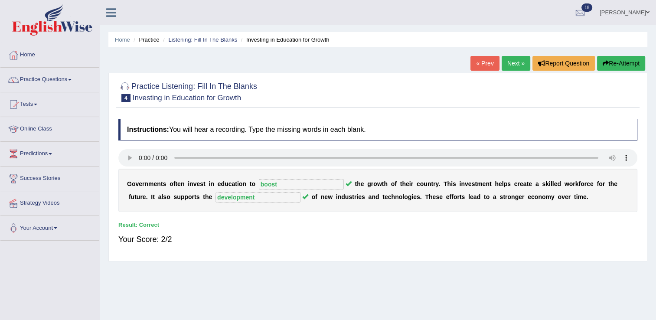
click at [520, 63] on link "Next »" at bounding box center [516, 63] width 29 height 15
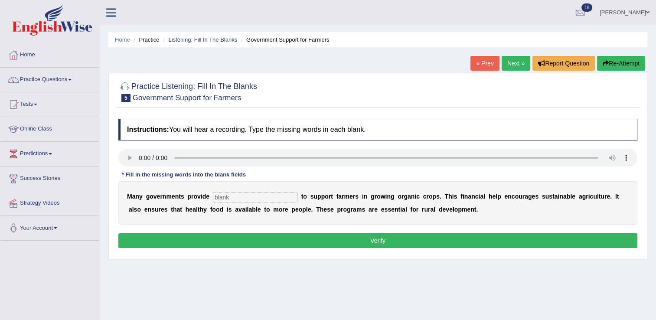
click at [214, 198] on input "text" at bounding box center [255, 197] width 85 height 10
type input "subsideries"
click at [260, 237] on button "Verify" at bounding box center [377, 240] width 519 height 15
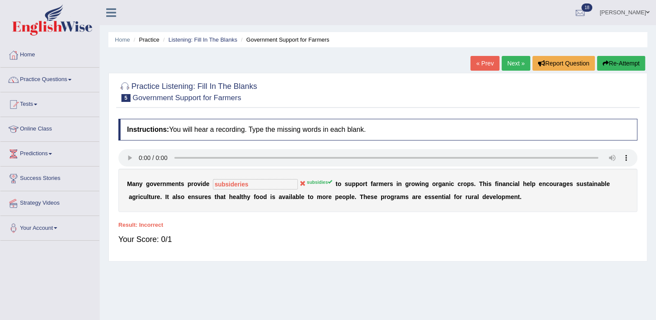
click at [510, 67] on link "Next »" at bounding box center [516, 63] width 29 height 15
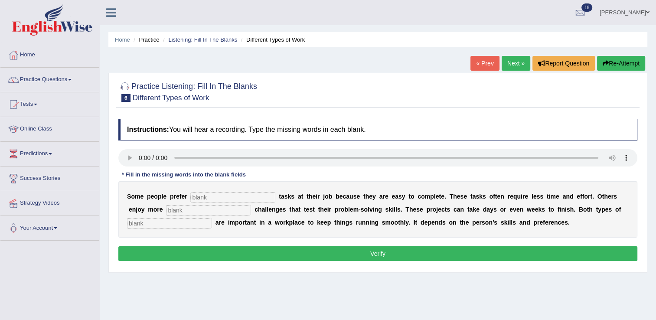
click at [198, 196] on input "text" at bounding box center [232, 197] width 85 height 10
type input "simple"
click at [183, 208] on input "text" at bounding box center [208, 210] width 85 height 10
type input "complex"
click at [212, 218] on input "text" at bounding box center [169, 223] width 85 height 10
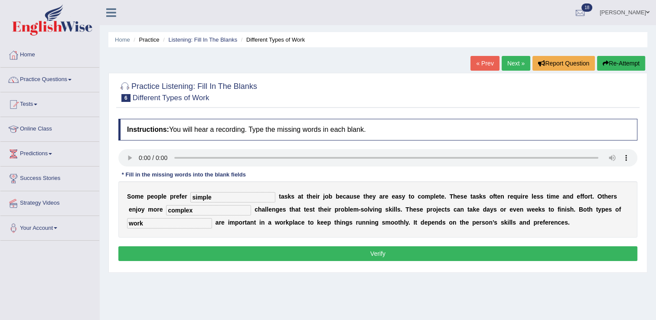
type input "work"
click at [399, 247] on button "Verify" at bounding box center [377, 253] width 519 height 15
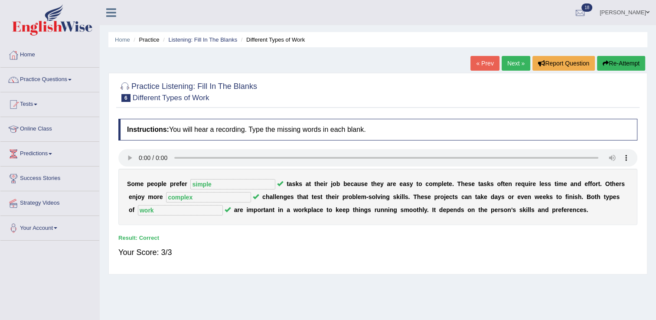
click at [519, 62] on link "Next »" at bounding box center [516, 63] width 29 height 15
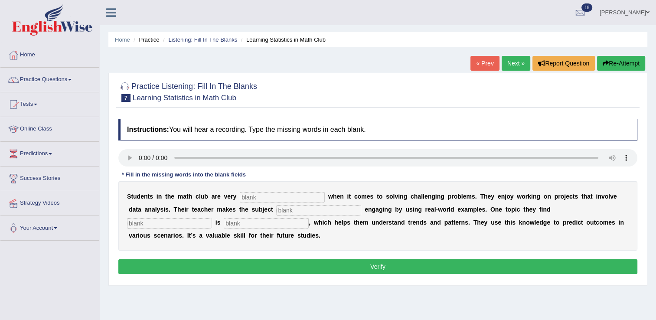
click at [245, 199] on input "text" at bounding box center [282, 197] width 85 height 10
type input "activ"
click at [276, 211] on input "text" at bounding box center [318, 210] width 85 height 10
type input "completely"
click at [212, 218] on input "text" at bounding box center [169, 223] width 85 height 10
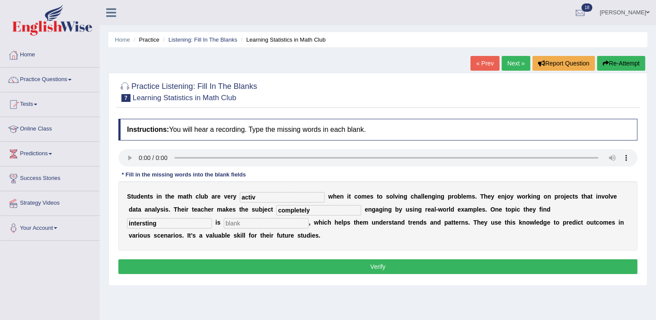
type input "intersting"
click at [224, 222] on input "text" at bounding box center [266, 223] width 85 height 10
click at [224, 227] on input "text" at bounding box center [266, 223] width 85 height 10
click at [224, 222] on input "text" at bounding box center [266, 223] width 85 height 10
click at [239, 264] on button "Verify" at bounding box center [377, 266] width 519 height 15
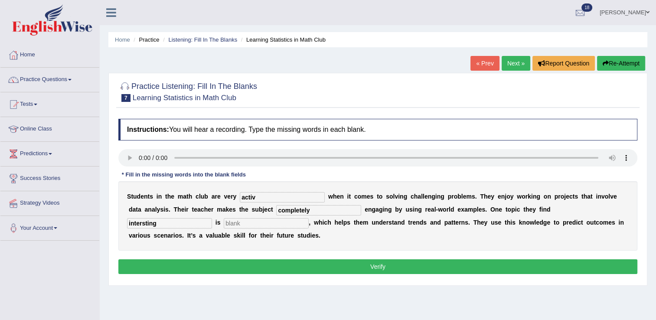
click at [224, 222] on input "text" at bounding box center [266, 223] width 85 height 10
click at [248, 197] on input "activ" at bounding box center [282, 197] width 85 height 10
type input "active"
click at [224, 223] on input "text" at bounding box center [266, 223] width 85 height 10
type input "statistics"
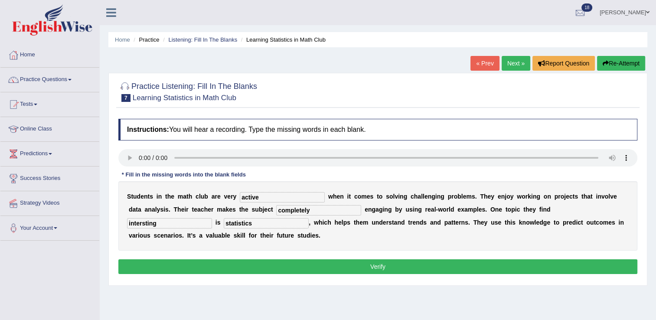
click at [229, 258] on div "Instructions: You will hear a recording. Type the missing words in each blank. …" at bounding box center [377, 197] width 523 height 166
click at [236, 266] on button "Verify" at bounding box center [377, 266] width 519 height 15
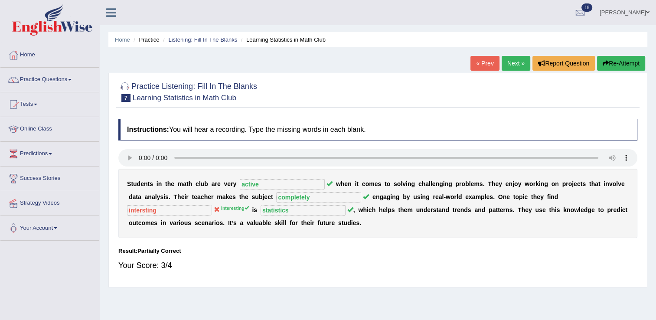
click at [513, 67] on link "Next »" at bounding box center [516, 63] width 29 height 15
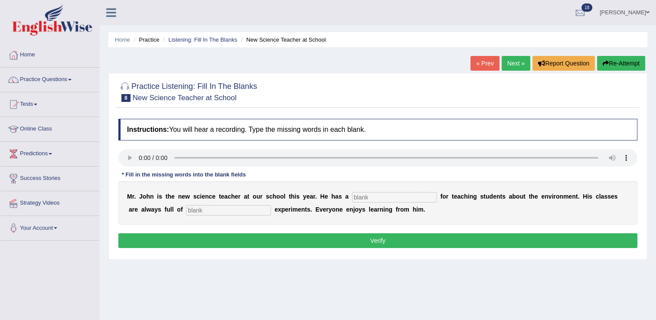
click at [357, 196] on input "text" at bounding box center [394, 197] width 85 height 10
click at [352, 197] on input "text" at bounding box center [394, 197] width 85 height 10
type input "patient"
click at [204, 210] on input "text" at bounding box center [228, 210] width 85 height 10
type input "exciter"
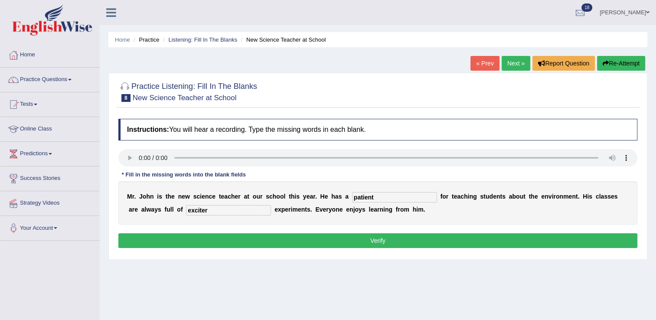
click at [224, 238] on button "Verify" at bounding box center [377, 240] width 519 height 15
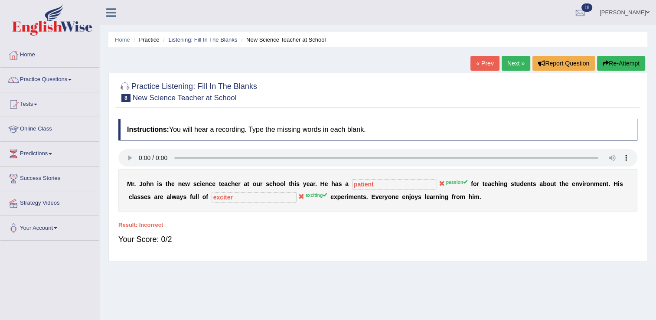
click at [510, 61] on link "Next »" at bounding box center [516, 63] width 29 height 15
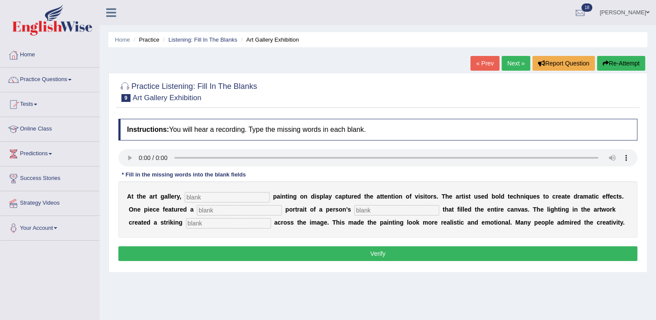
click at [193, 197] on input "text" at bounding box center [227, 197] width 85 height 10
type input "every"
click at [197, 208] on input "text" at bounding box center [239, 210] width 85 height 10
type input "huge"
click at [354, 210] on input "text" at bounding box center [396, 210] width 85 height 10
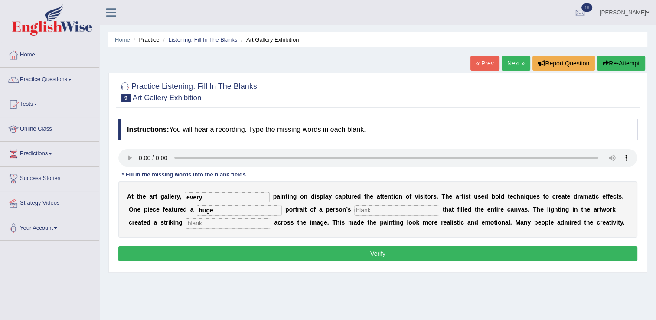
click at [186, 222] on input "text" at bounding box center [228, 223] width 85 height 10
type input "shadow"
click at [354, 211] on input "text" at bounding box center [396, 210] width 85 height 10
type input "shadow"
click at [354, 211] on input "shadow" at bounding box center [396, 210] width 85 height 10
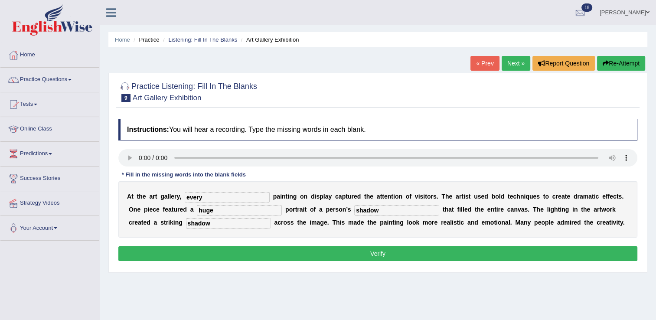
click at [354, 211] on input "shadow" at bounding box center [396, 210] width 85 height 10
click at [382, 251] on button "Verify" at bounding box center [377, 253] width 519 height 15
click at [354, 211] on input "text" at bounding box center [396, 210] width 85 height 10
type input "m"
click at [348, 247] on button "Verify" at bounding box center [377, 253] width 519 height 15
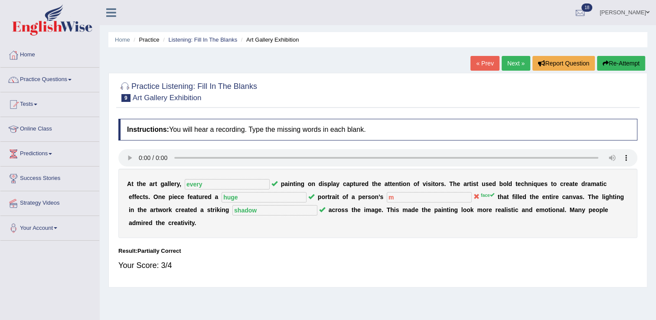
click at [515, 67] on link "Next »" at bounding box center [516, 63] width 29 height 15
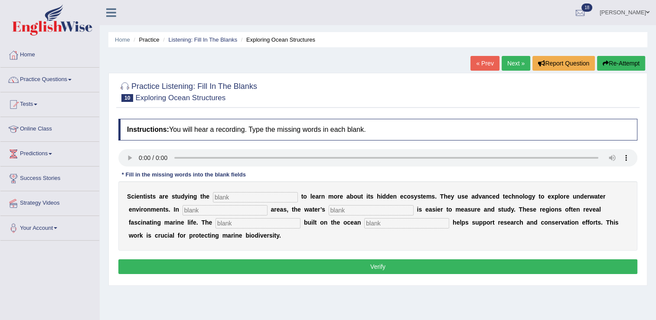
click at [220, 195] on input "text" at bounding box center [255, 197] width 85 height 10
type input "ocean"
click at [183, 207] on input "text" at bounding box center [225, 210] width 85 height 10
click at [183, 212] on input "text" at bounding box center [225, 210] width 85 height 10
click at [329, 210] on input "text" at bounding box center [371, 210] width 85 height 10
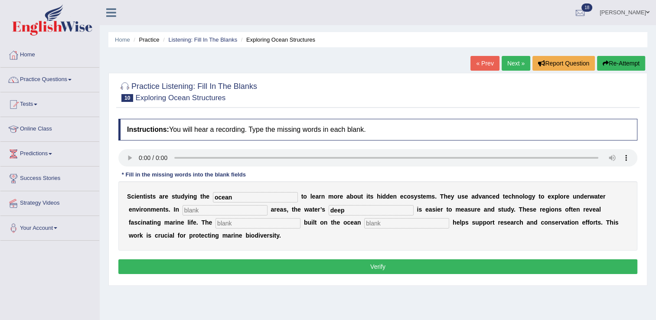
type input "deep"
click at [183, 208] on input "text" at bounding box center [225, 210] width 85 height 10
click at [215, 225] on input "text" at bounding box center [257, 223] width 85 height 10
click at [364, 223] on input "text" at bounding box center [406, 223] width 85 height 10
click at [215, 228] on input "info" at bounding box center [257, 223] width 85 height 10
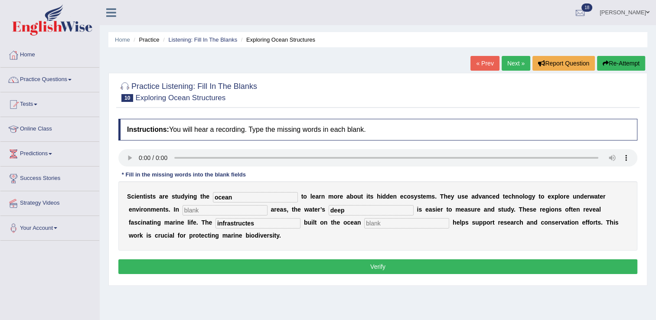
type input "infrastructes"
click at [188, 208] on input "text" at bounding box center [225, 210] width 85 height 10
click at [183, 211] on input "text" at bounding box center [225, 210] width 85 height 10
click at [327, 262] on button "Verify" at bounding box center [377, 266] width 519 height 15
click at [183, 211] on input "text" at bounding box center [225, 210] width 85 height 10
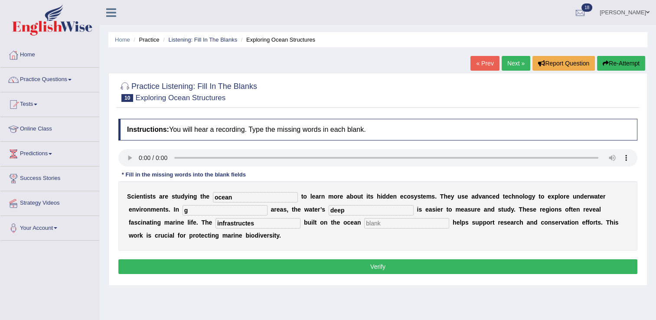
type input "g"
click at [364, 228] on input "text" at bounding box center [406, 223] width 85 height 10
type input "f"
click at [316, 267] on button "Verify" at bounding box center [377, 266] width 519 height 15
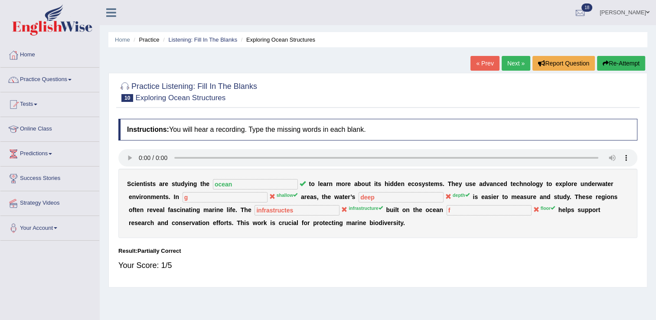
click at [520, 65] on link "Next »" at bounding box center [516, 63] width 29 height 15
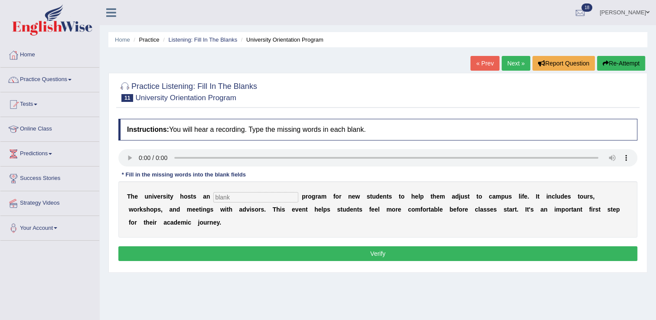
click at [226, 199] on input "text" at bounding box center [255, 197] width 85 height 10
type input "orientation"
click at [362, 246] on button "Verify" at bounding box center [377, 253] width 519 height 15
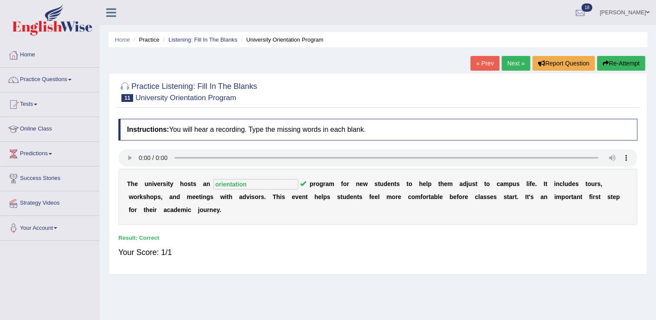
click at [512, 71] on div "« Prev Next » Report Question Re-Attempt" at bounding box center [558, 64] width 177 height 17
click at [511, 66] on link "Next »" at bounding box center [516, 63] width 29 height 15
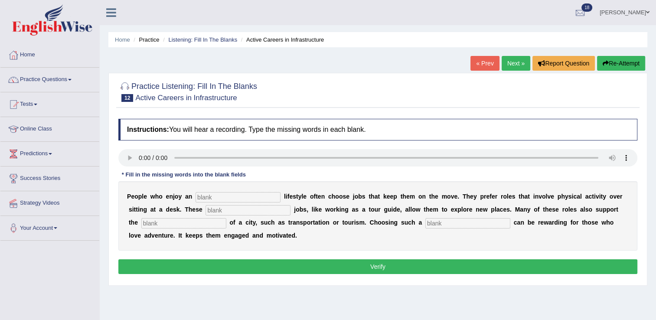
click at [196, 193] on input "text" at bounding box center [238, 197] width 85 height 10
type input "active"
click at [206, 211] on input "text" at bounding box center [248, 210] width 85 height 10
click at [206, 210] on input "text" at bounding box center [248, 210] width 85 height 10
type input "interesting"
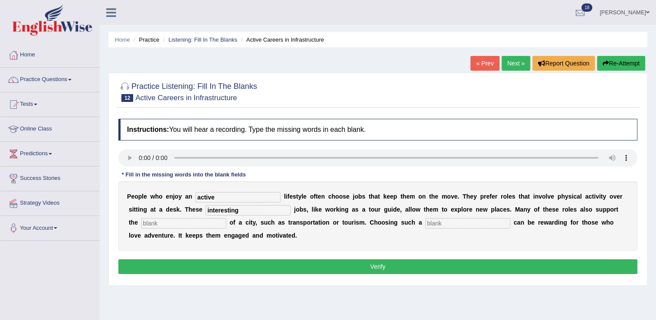
click at [152, 221] on input "text" at bounding box center [183, 223] width 85 height 10
type input "infras"
click at [425, 222] on input "text" at bounding box center [467, 223] width 85 height 10
type input "carreer"
click at [186, 226] on input "infras" at bounding box center [183, 223] width 85 height 10
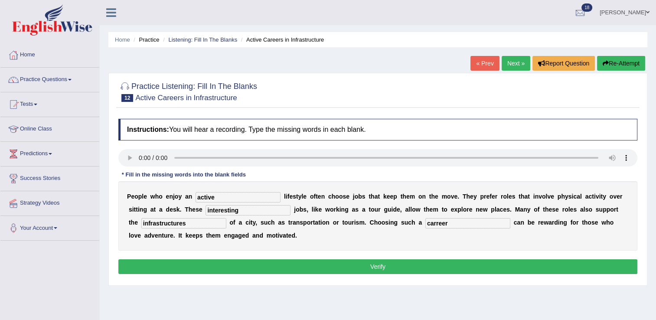
type input "infrastructures"
click at [199, 259] on button "Verify" at bounding box center [377, 266] width 519 height 15
